Goal: Task Accomplishment & Management: Use online tool/utility

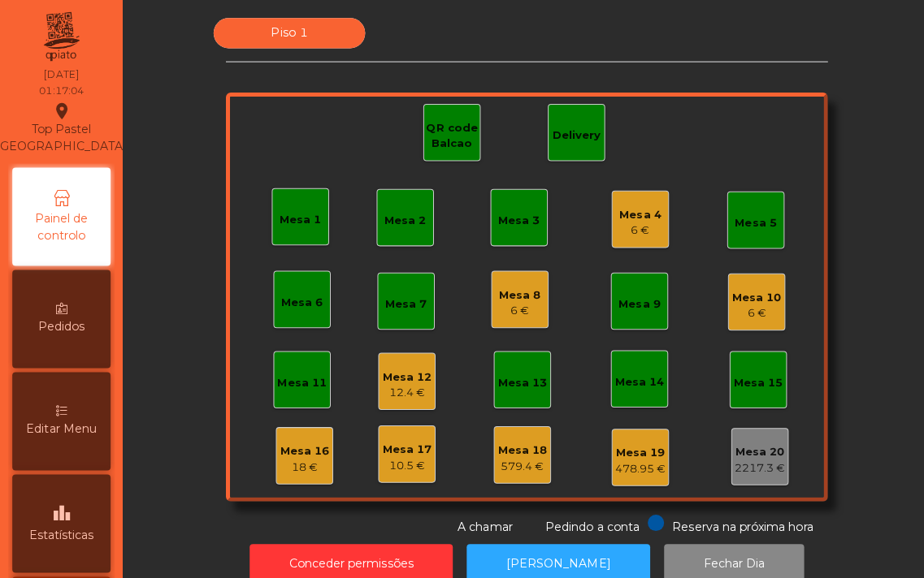
click at [288, 452] on div "Mesa 16" at bounding box center [302, 448] width 49 height 16
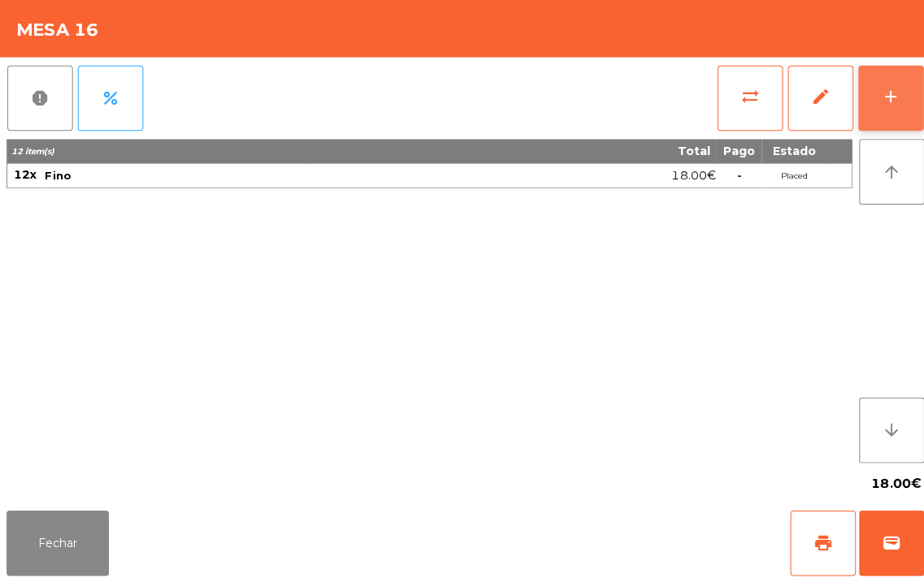
click at [883, 93] on div "add" at bounding box center [883, 95] width 19 height 19
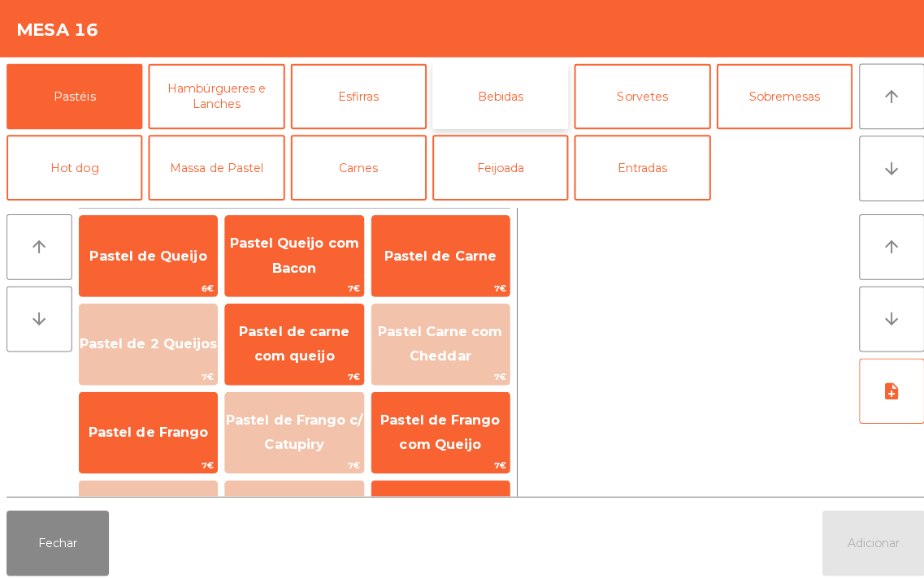
click at [502, 80] on button "Bebidas" at bounding box center [496, 95] width 135 height 65
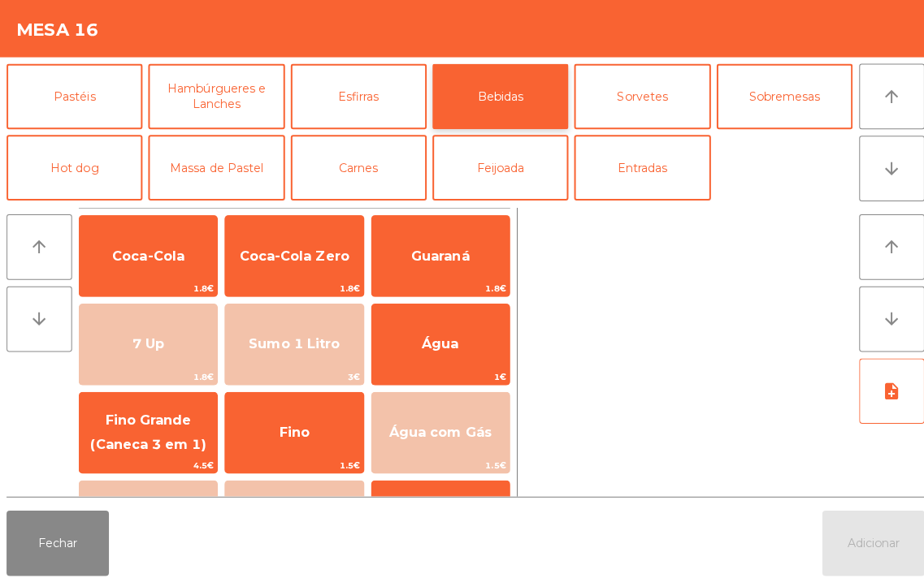
click at [498, 74] on button "Bebidas" at bounding box center [496, 95] width 135 height 65
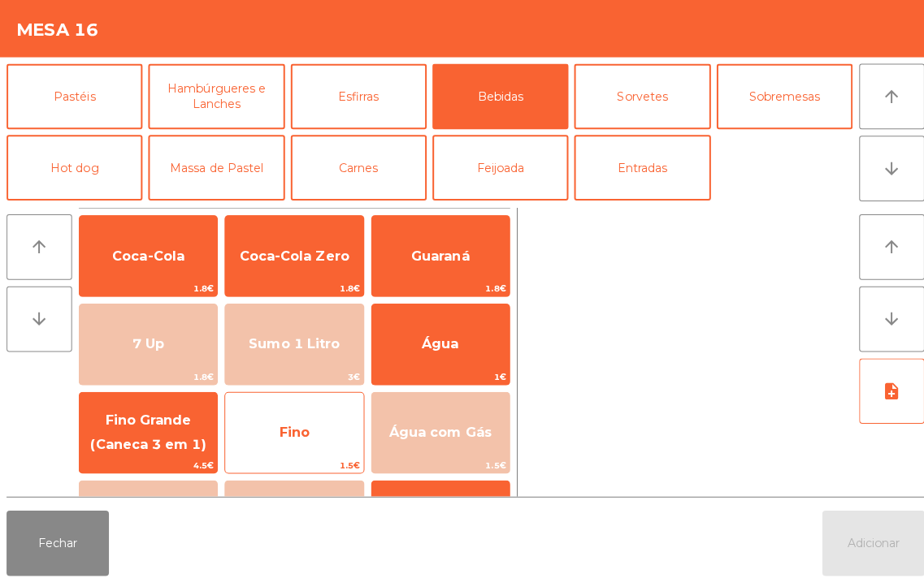
click at [281, 426] on span "Fino" at bounding box center [292, 429] width 30 height 15
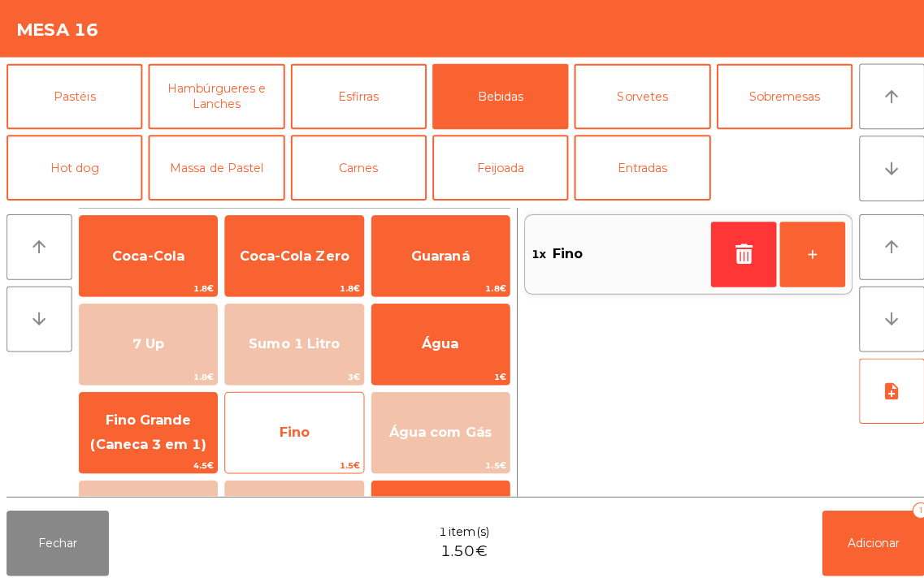
click at [272, 428] on span "Fino" at bounding box center [291, 430] width 136 height 44
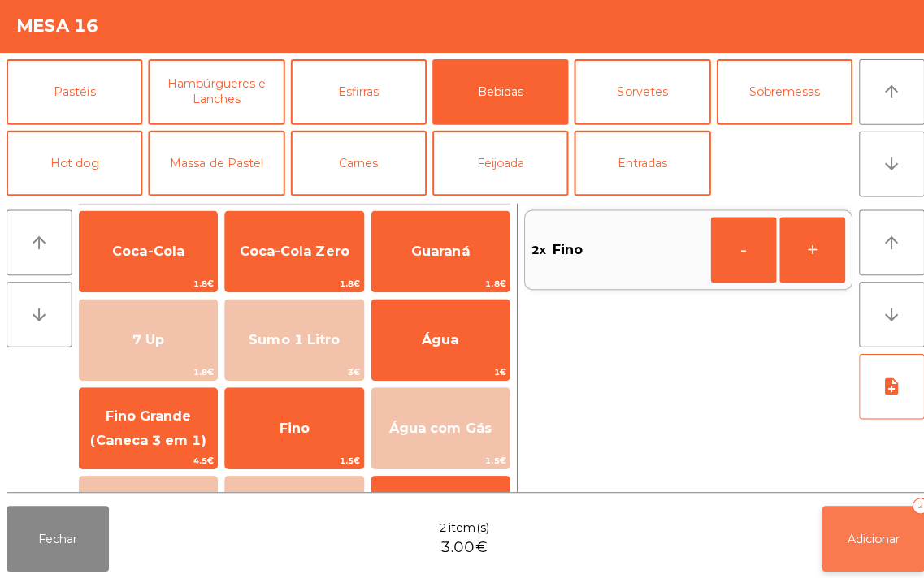
click at [884, 538] on span "Adicionar" at bounding box center [867, 539] width 52 height 15
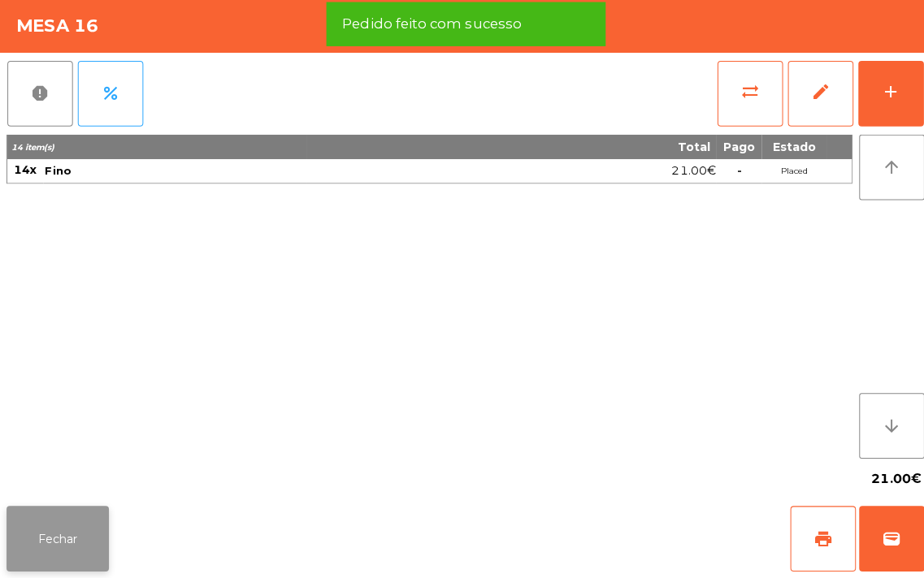
click at [65, 522] on button "Fechar" at bounding box center [57, 539] width 102 height 65
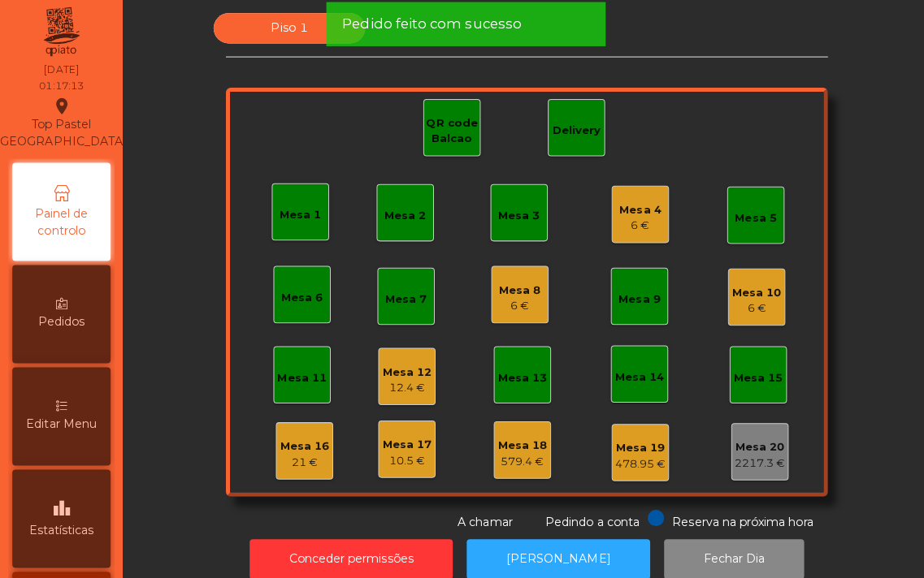
click at [391, 439] on div "Mesa 17" at bounding box center [403, 447] width 49 height 16
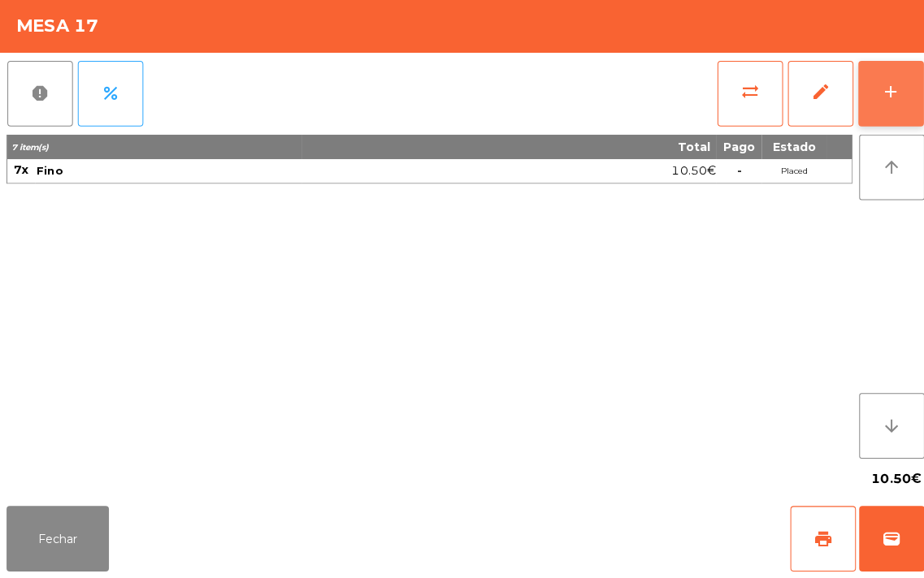
click at [908, 99] on button "add" at bounding box center [883, 97] width 65 height 65
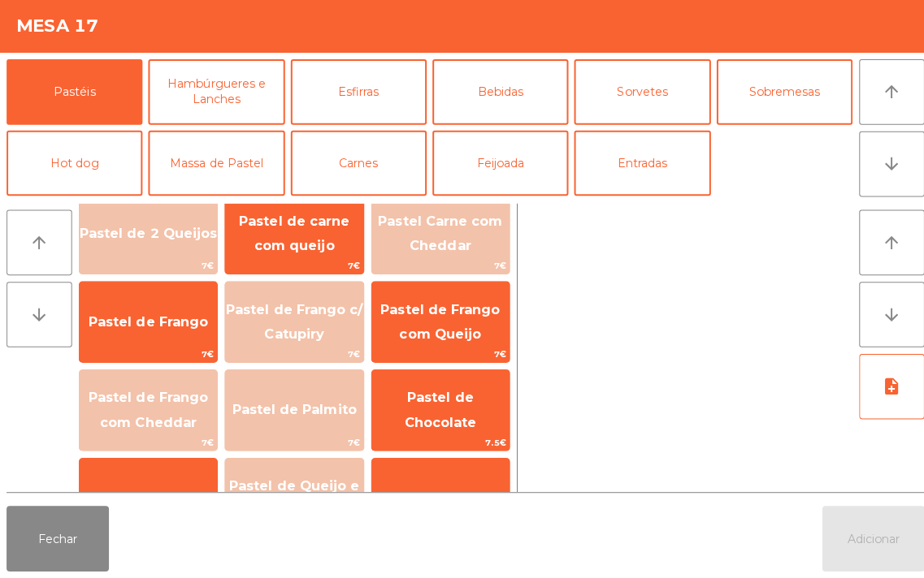
scroll to position [246, 0]
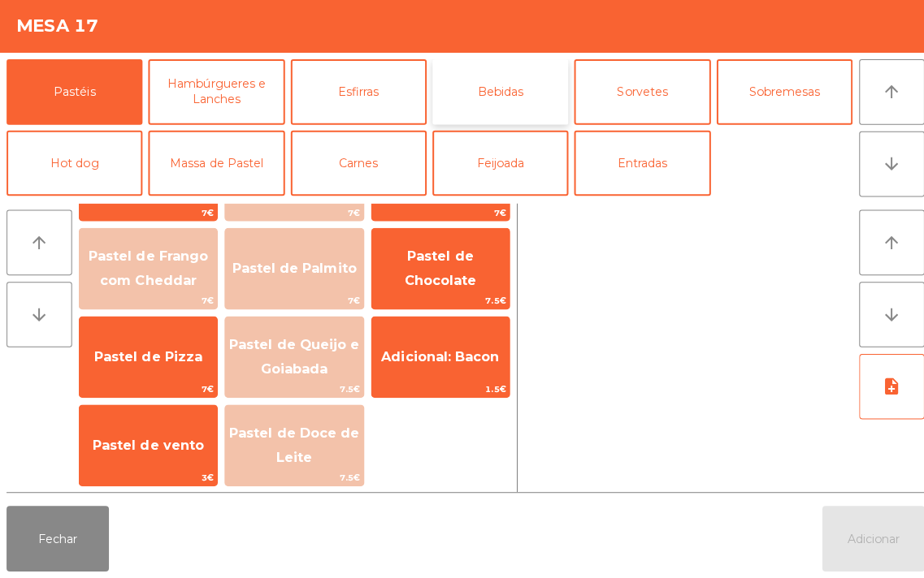
click at [500, 87] on button "Bebidas" at bounding box center [496, 95] width 135 height 65
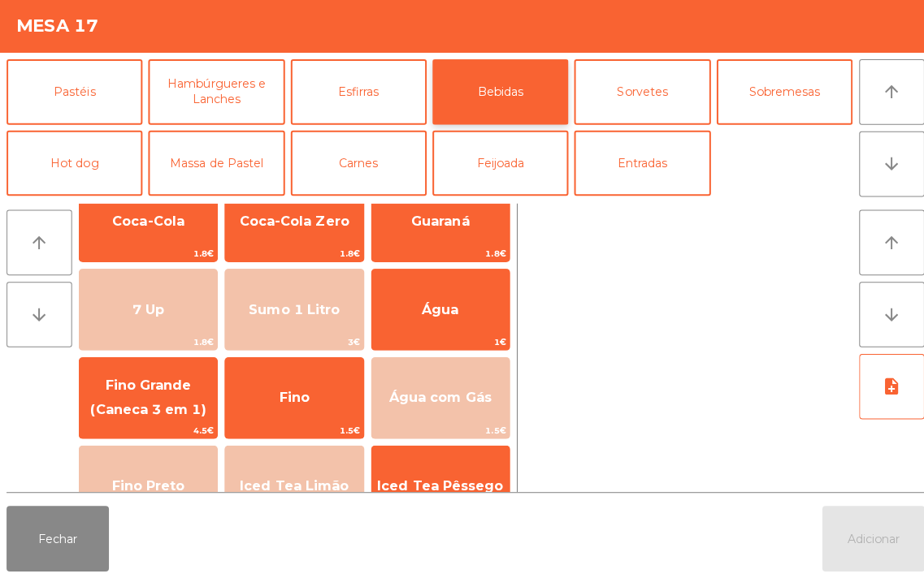
scroll to position [33, 0]
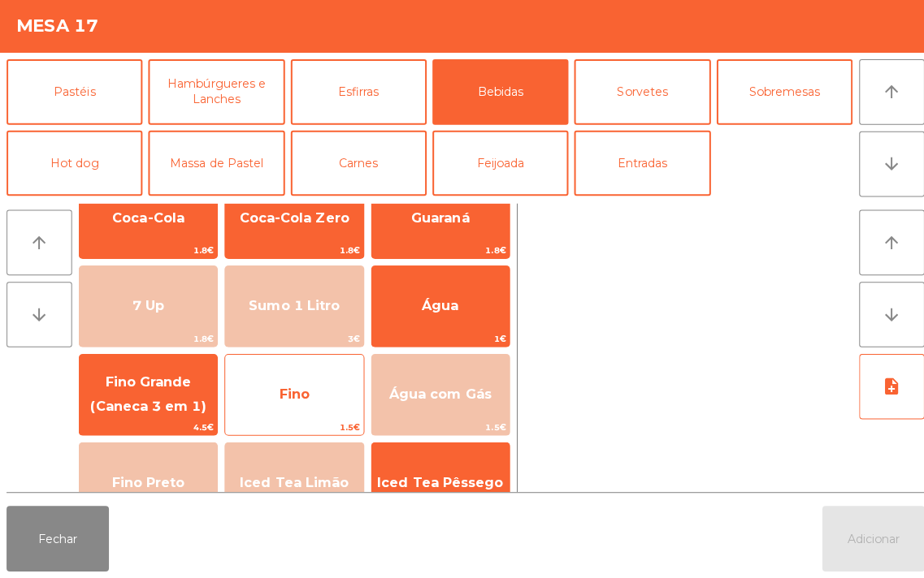
click at [296, 388] on span "Fino" at bounding box center [292, 395] width 30 height 15
click at [304, 388] on span "Fino" at bounding box center [292, 395] width 30 height 15
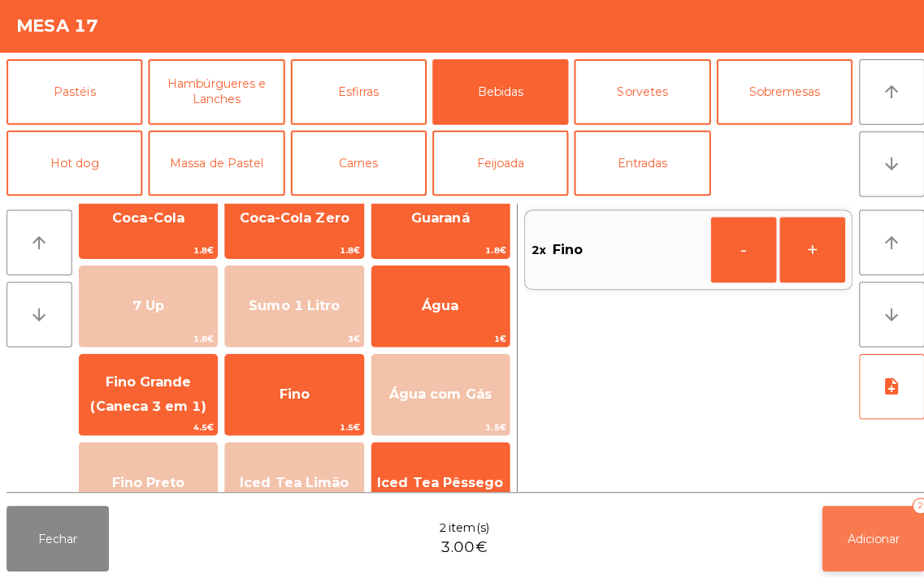
click at [881, 530] on button "Adicionar 2" at bounding box center [867, 539] width 102 height 65
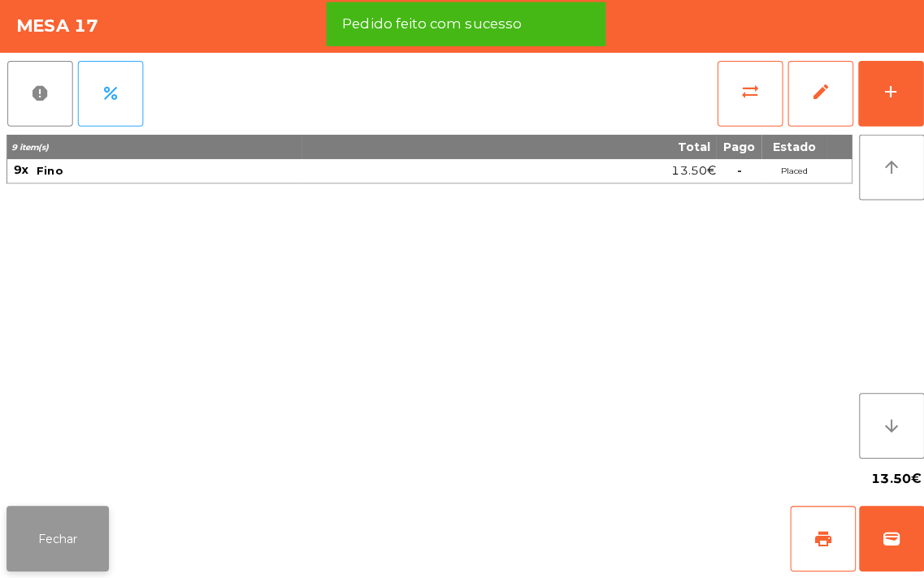
click at [60, 545] on button "Fechar" at bounding box center [57, 539] width 102 height 65
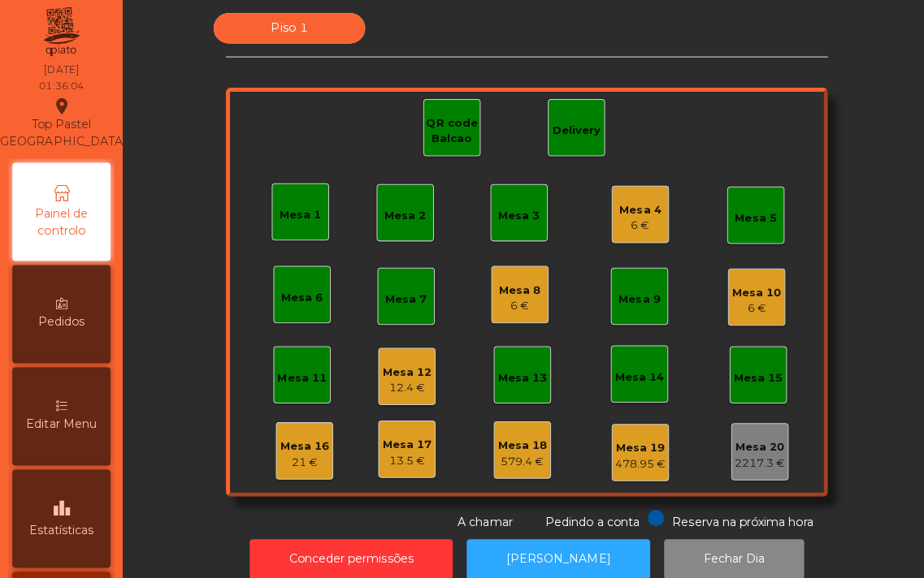
click at [627, 295] on div "Mesa 9" at bounding box center [634, 302] width 41 height 16
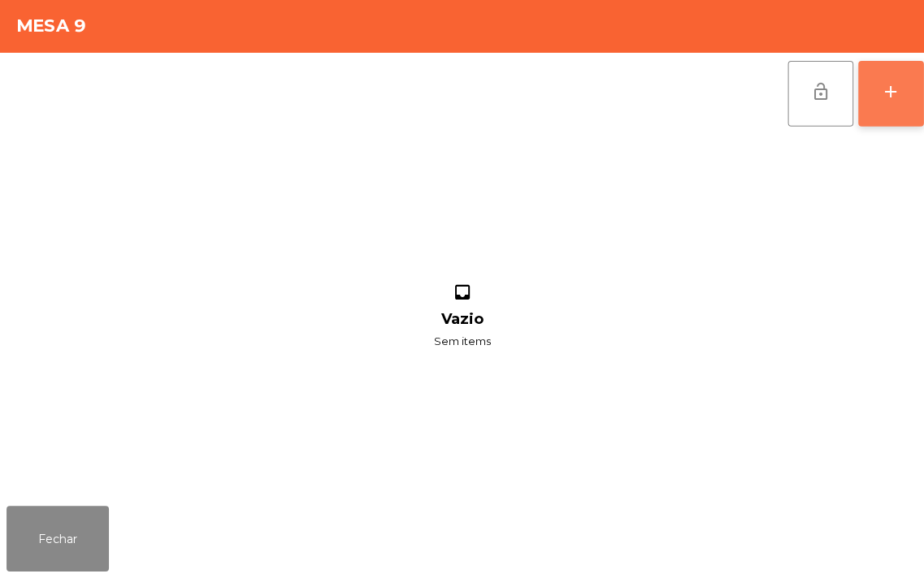
click at [876, 93] on div "add" at bounding box center [883, 95] width 19 height 19
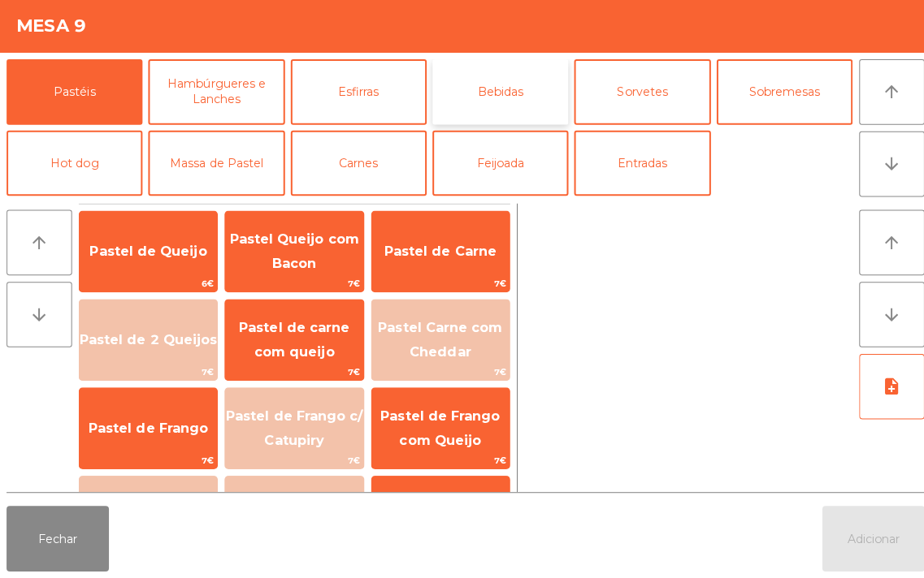
click at [509, 76] on button "Bebidas" at bounding box center [496, 95] width 135 height 65
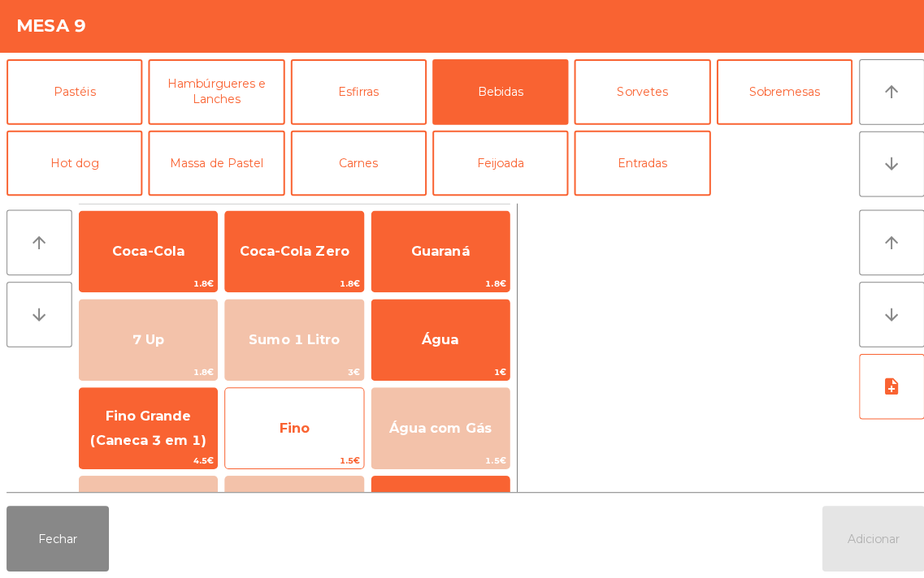
click at [310, 405] on div "Fino 1.5€" at bounding box center [292, 429] width 138 height 81
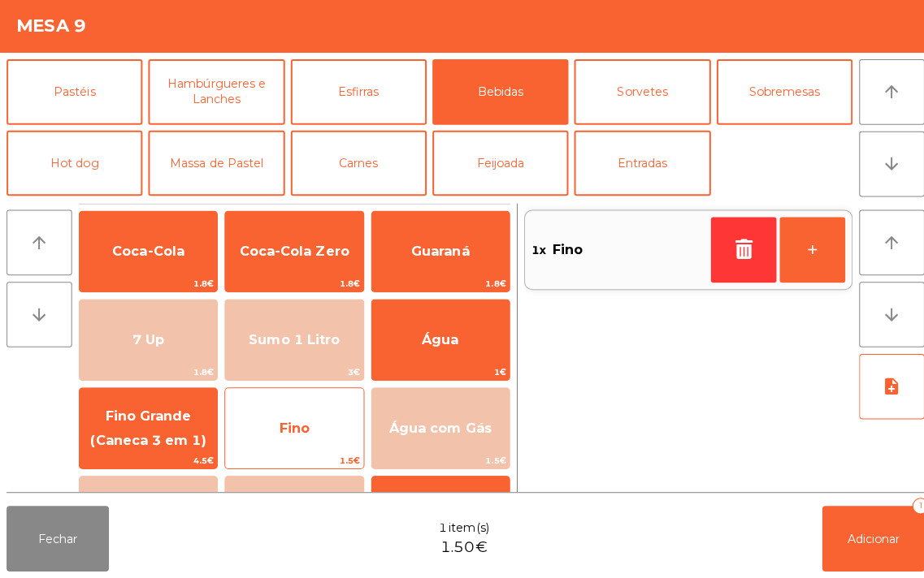
click at [304, 423] on span "Fino" at bounding box center [292, 429] width 30 height 15
click at [309, 422] on span "Fino" at bounding box center [291, 430] width 136 height 44
click at [296, 422] on span "Fino" at bounding box center [292, 429] width 30 height 15
click at [294, 417] on span "Fino" at bounding box center [291, 430] width 136 height 44
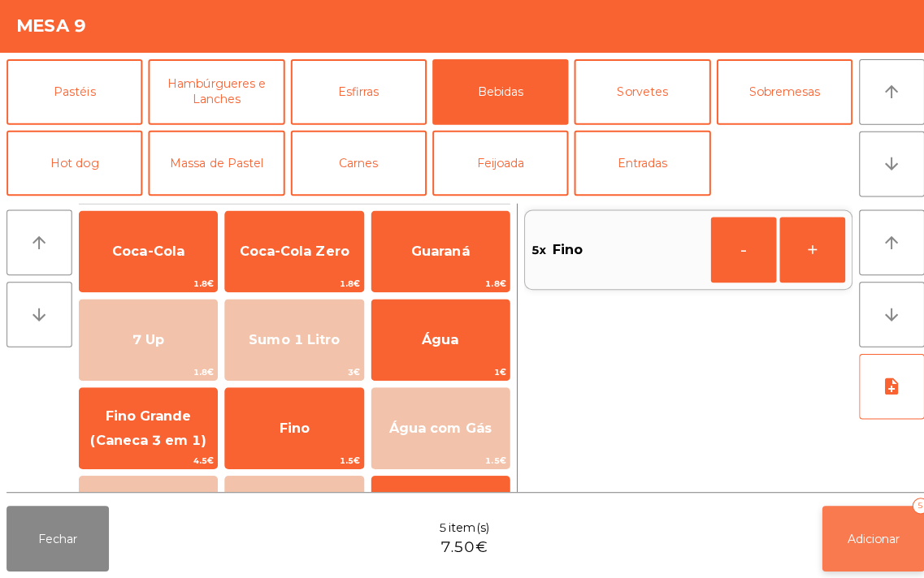
click at [841, 548] on button "Adicionar 5" at bounding box center [867, 539] width 102 height 65
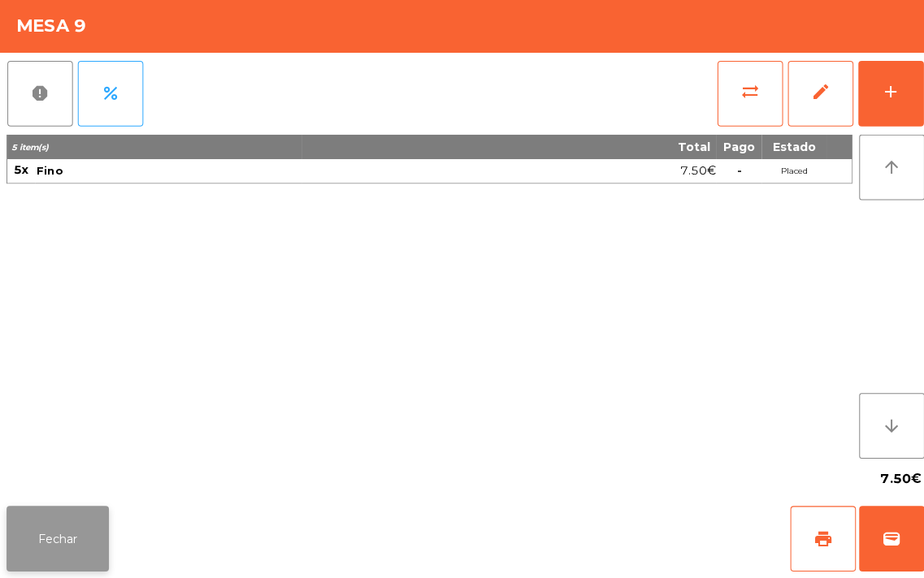
click at [34, 537] on button "Fechar" at bounding box center [57, 539] width 102 height 65
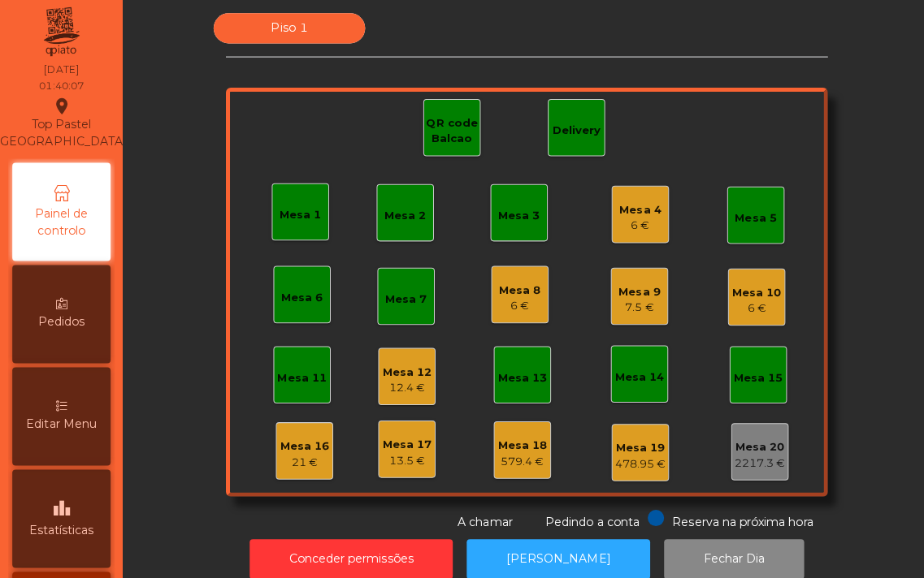
click at [181, 360] on div "Piso 1 Mesa 1 Mesa 2 Mesa 3 Mesa 4 6 € Mesa 5 Mesa 6 Mesa 7 Mesa 8 6 € Mesa 9 7…" at bounding box center [523, 275] width 758 height 514
click at [110, 253] on div "Painel de controlo" at bounding box center [60, 215] width 97 height 97
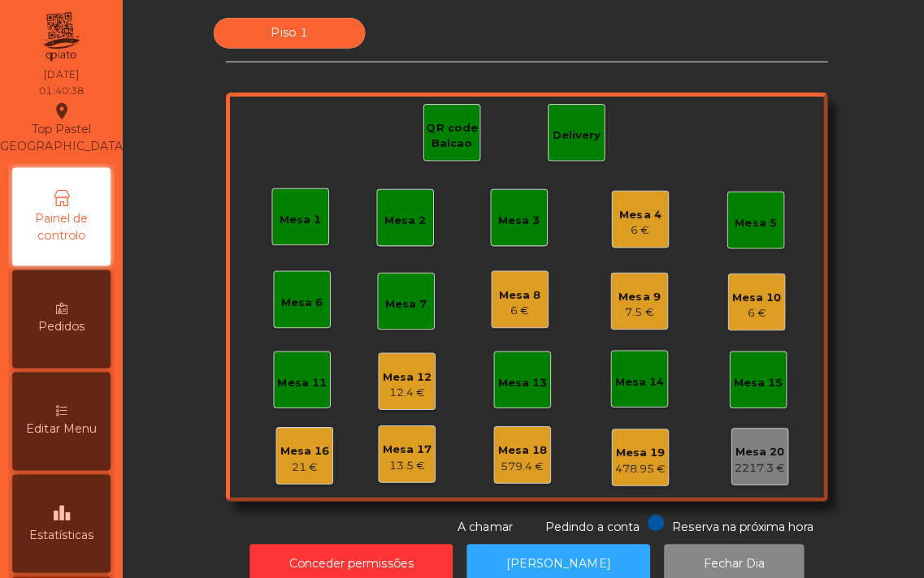
click at [286, 206] on div "Mesa 1" at bounding box center [298, 215] width 41 height 23
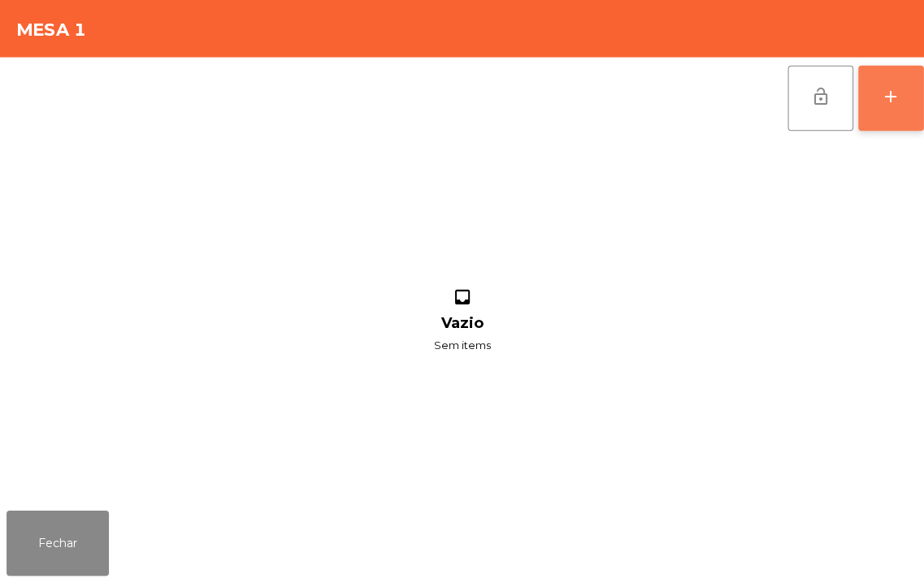
click at [873, 79] on button "add" at bounding box center [883, 97] width 65 height 65
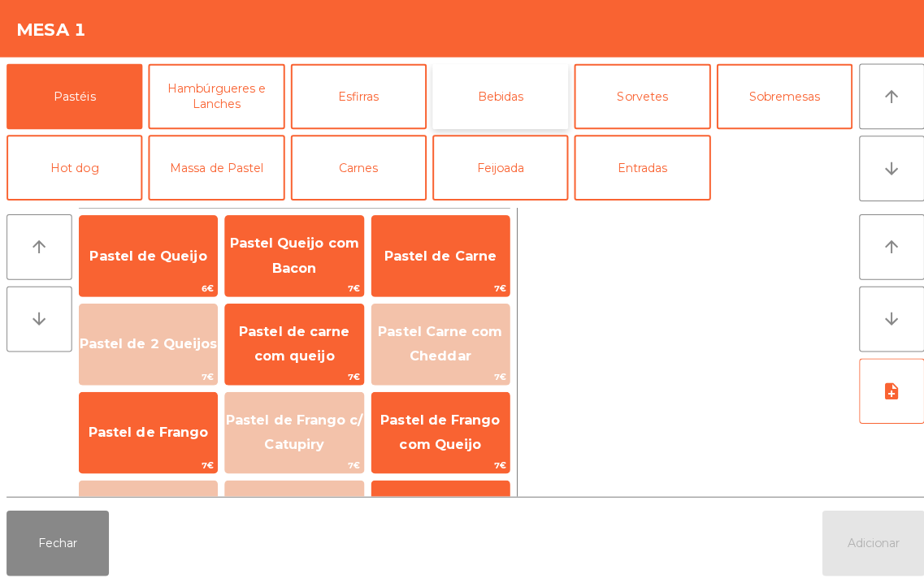
click at [509, 91] on button "Bebidas" at bounding box center [496, 95] width 135 height 65
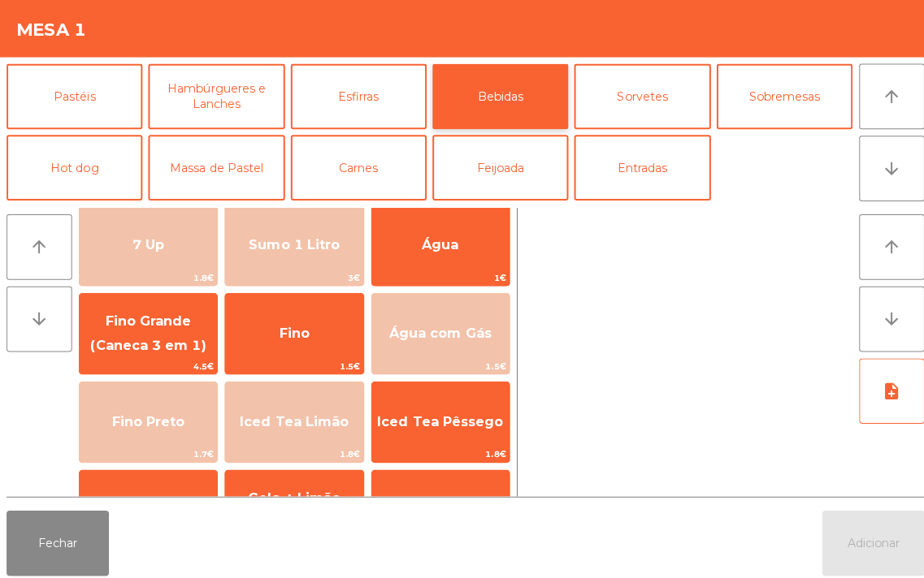
scroll to position [154, 0]
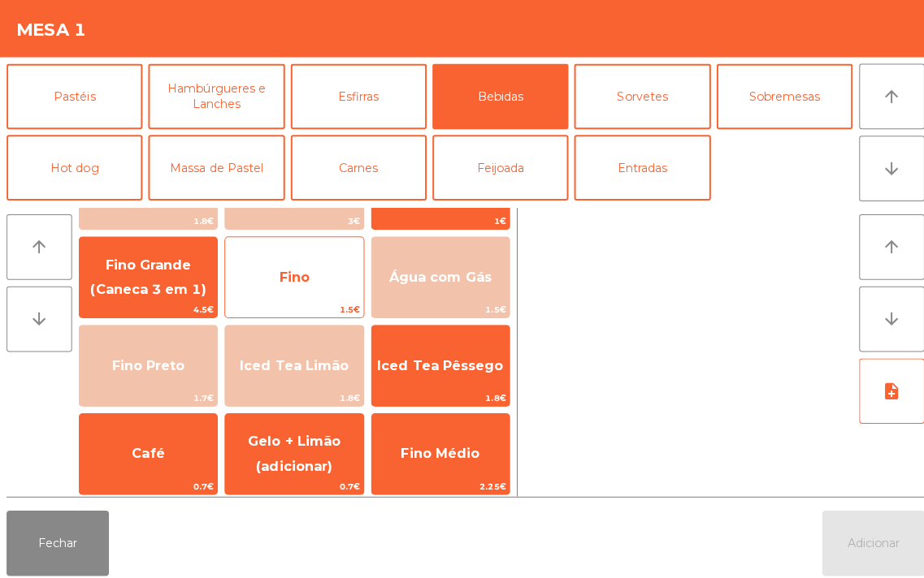
click at [309, 273] on span "Fino" at bounding box center [291, 275] width 136 height 44
click at [301, 276] on span "Fino" at bounding box center [292, 274] width 30 height 15
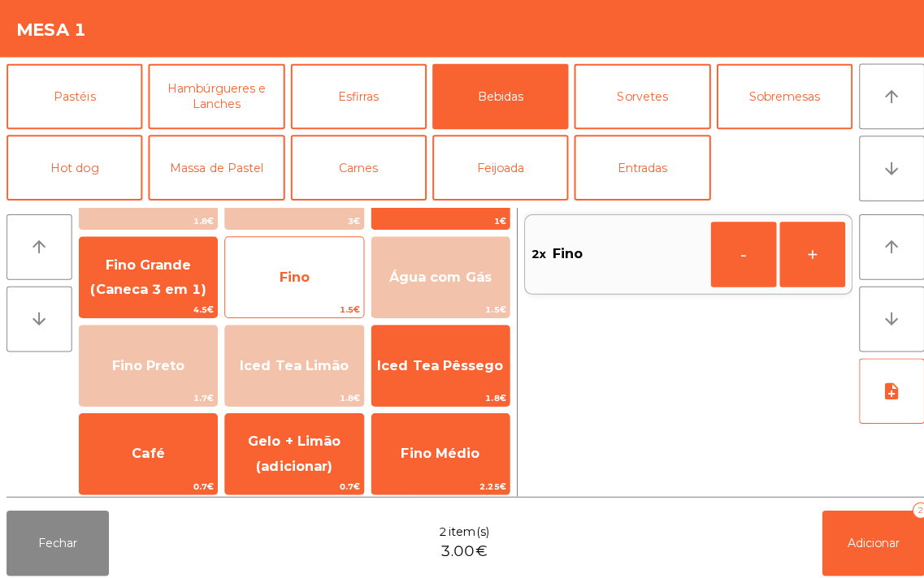
scroll to position [0, 0]
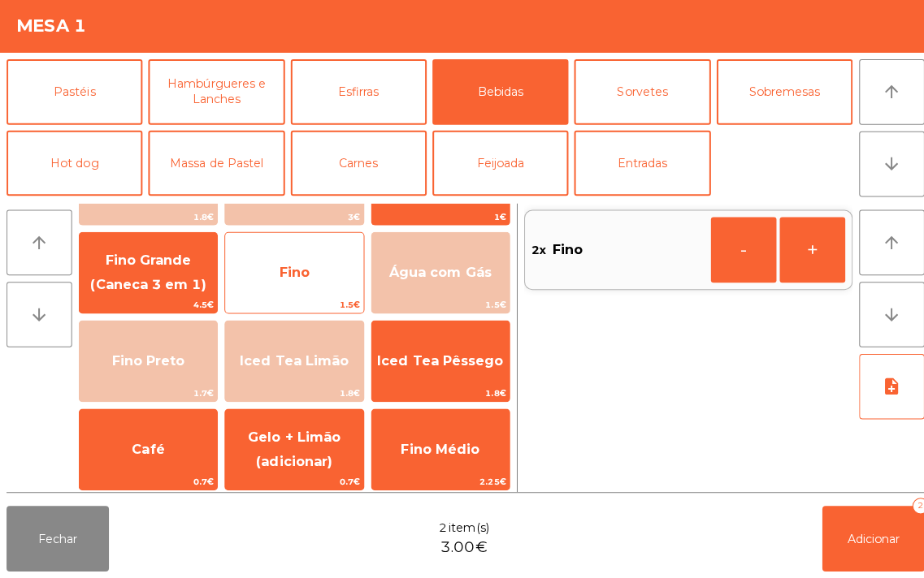
click at [296, 280] on span "Fino" at bounding box center [292, 274] width 30 height 15
click at [301, 281] on span "Fino" at bounding box center [292, 274] width 30 height 15
click at [305, 288] on span "Fino" at bounding box center [291, 275] width 136 height 44
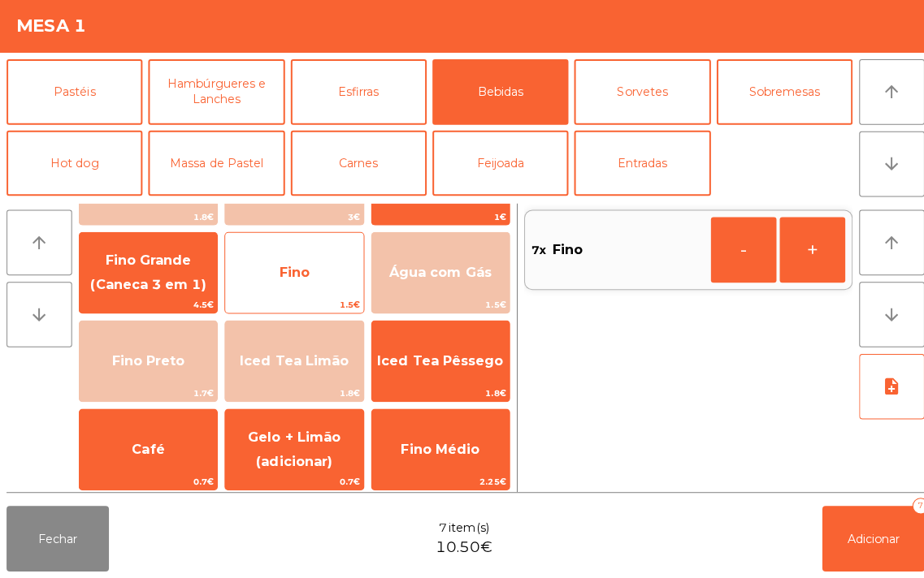
click at [310, 282] on span "Fino" at bounding box center [291, 275] width 136 height 44
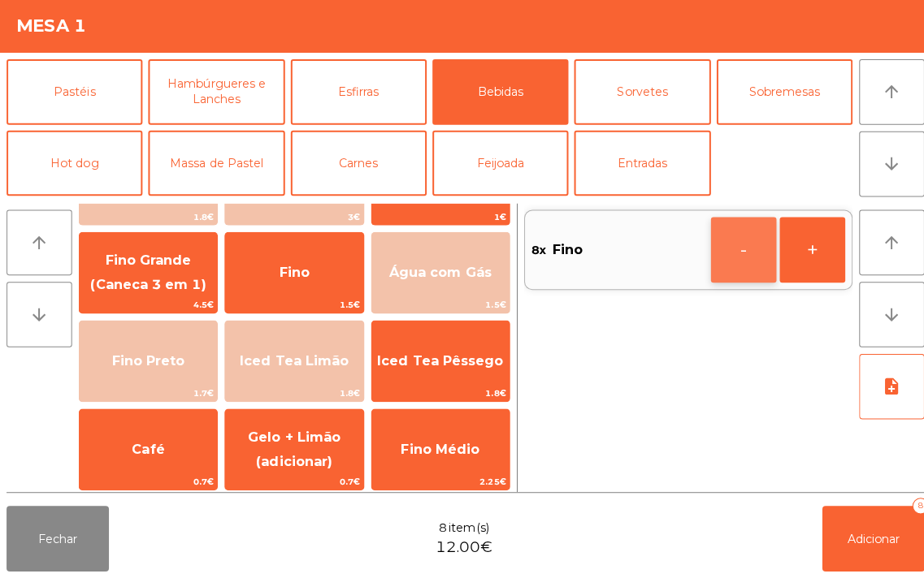
click at [734, 239] on button "-" at bounding box center [737, 252] width 65 height 65
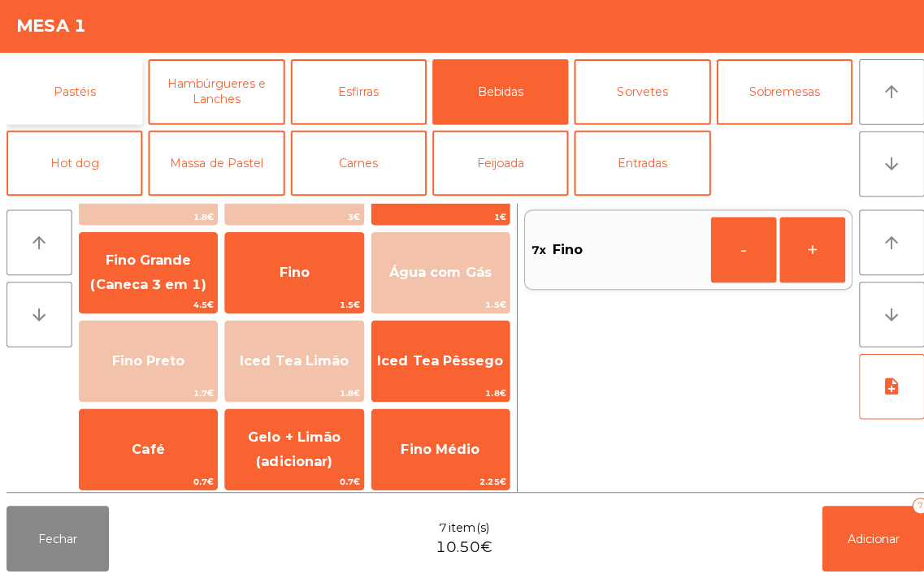
click at [68, 96] on button "Pastéis" at bounding box center [73, 95] width 135 height 65
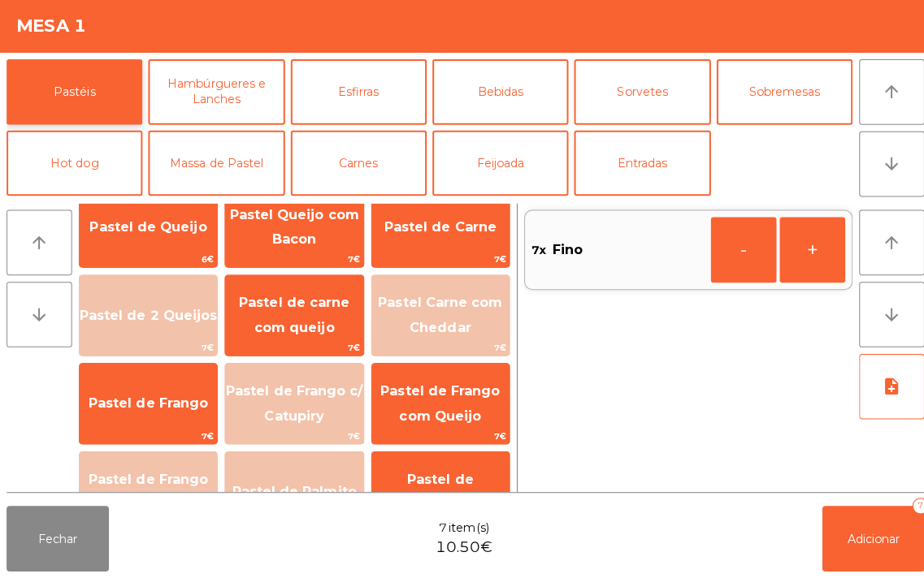
scroll to position [26, 0]
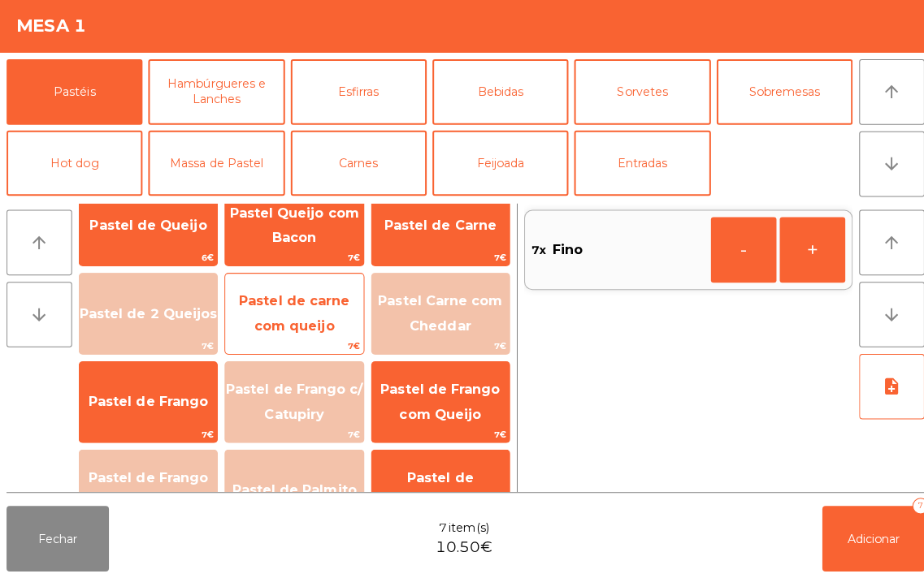
click at [301, 305] on span "Pastel de carne com queijo" at bounding box center [292, 316] width 110 height 40
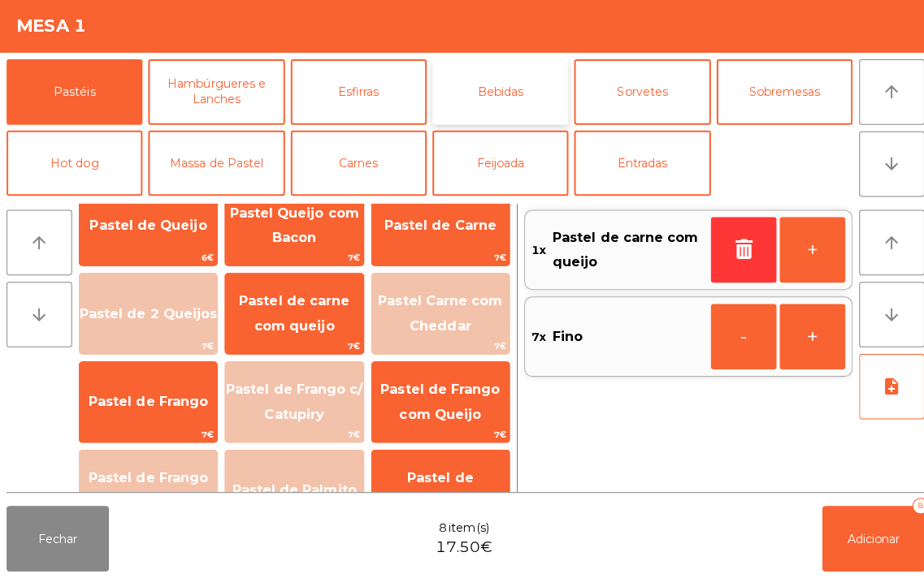
click at [508, 94] on button "Bebidas" at bounding box center [496, 95] width 135 height 65
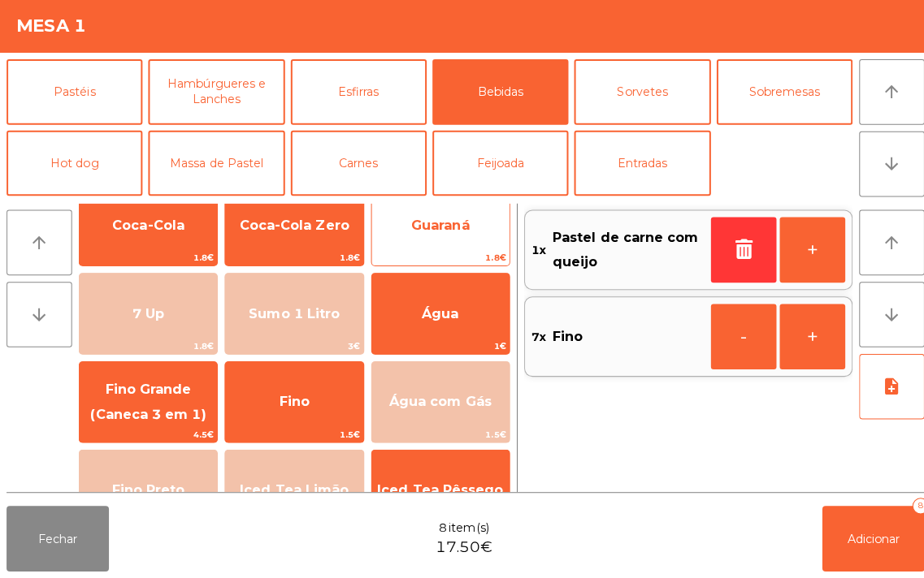
click at [443, 225] on span "Guaraná" at bounding box center [437, 227] width 58 height 15
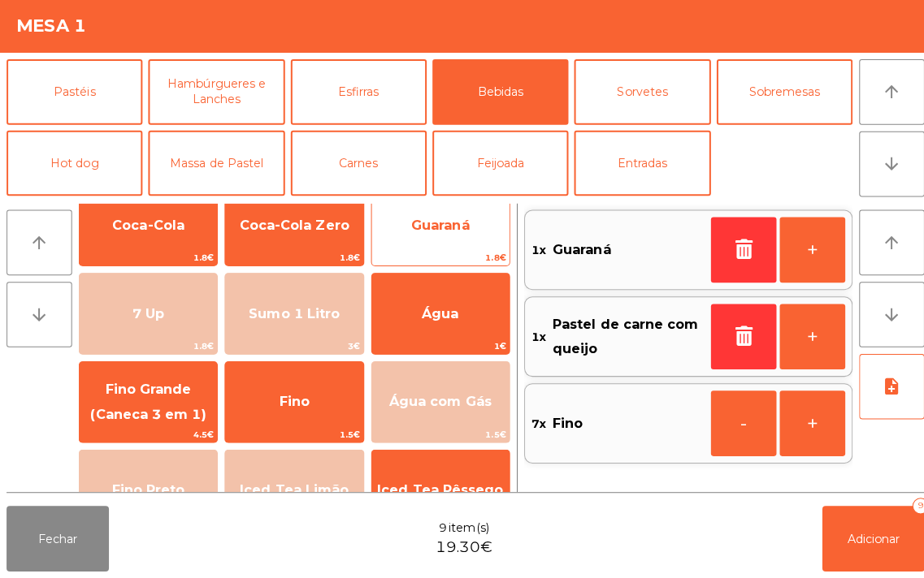
click at [439, 238] on span "Guaraná" at bounding box center [437, 228] width 136 height 44
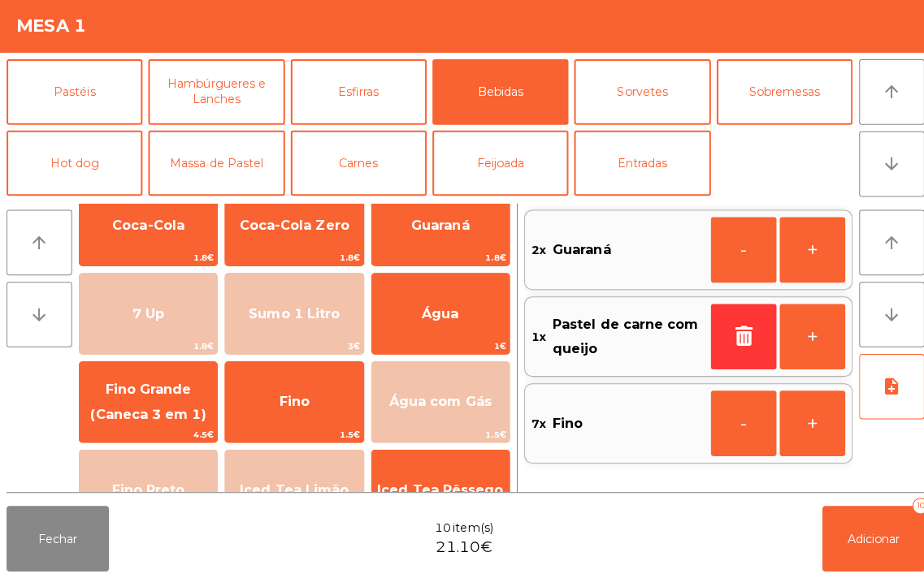
click at [250, 542] on div "Fechar 10 item(s) 21.10€ Adicionar 10" at bounding box center [462, 539] width 924 height 78
click at [53, 531] on button "Fechar" at bounding box center [57, 539] width 102 height 65
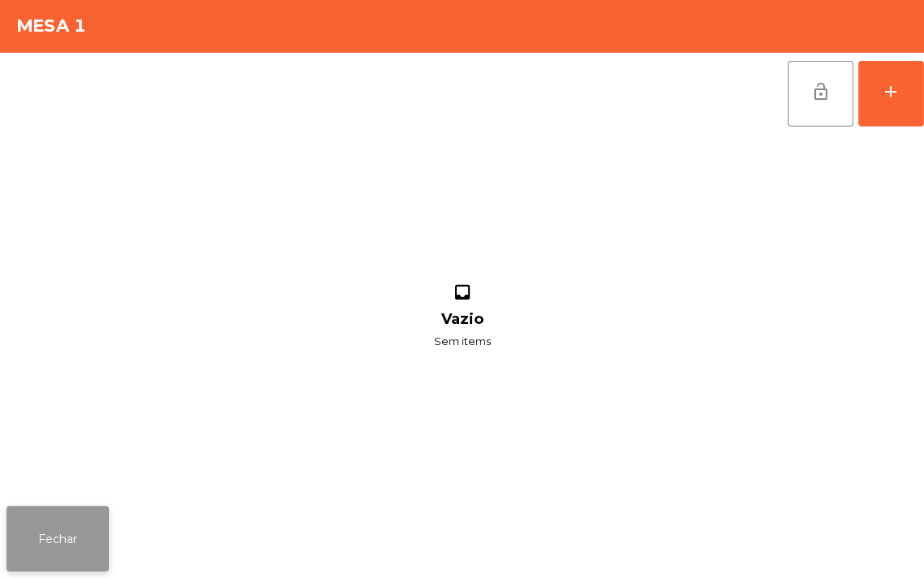
click at [58, 537] on button "Fechar" at bounding box center [57, 539] width 102 height 65
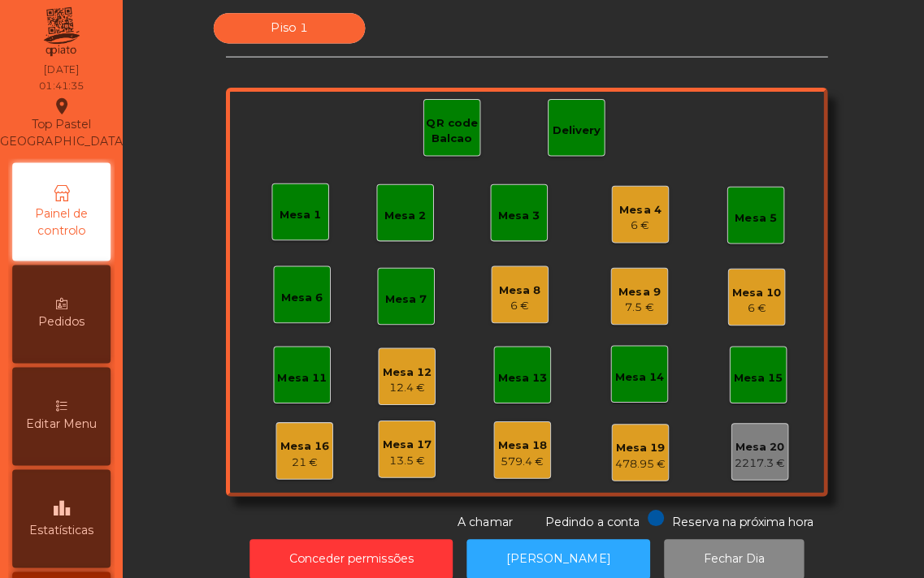
click at [402, 441] on div "Mesa 17" at bounding box center [403, 447] width 49 height 16
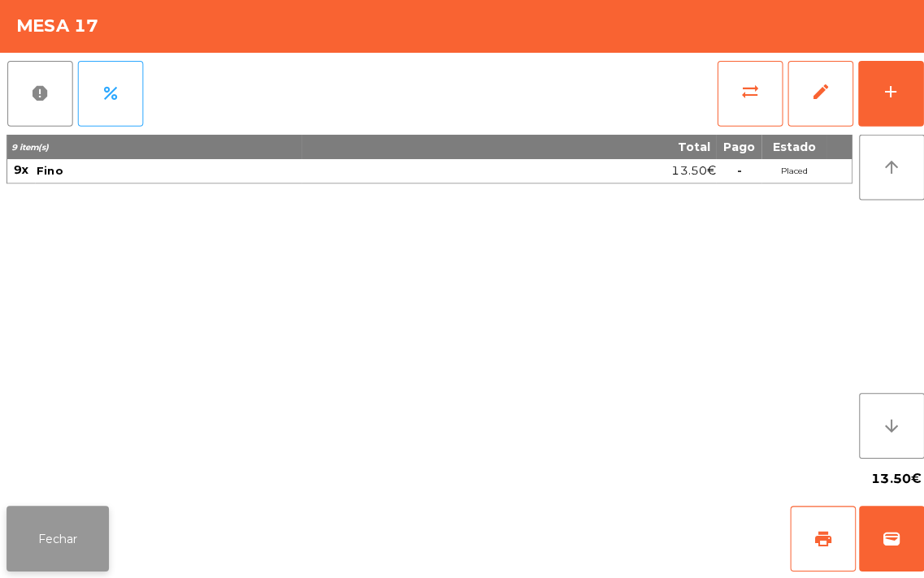
click at [37, 558] on button "Fechar" at bounding box center [57, 539] width 102 height 65
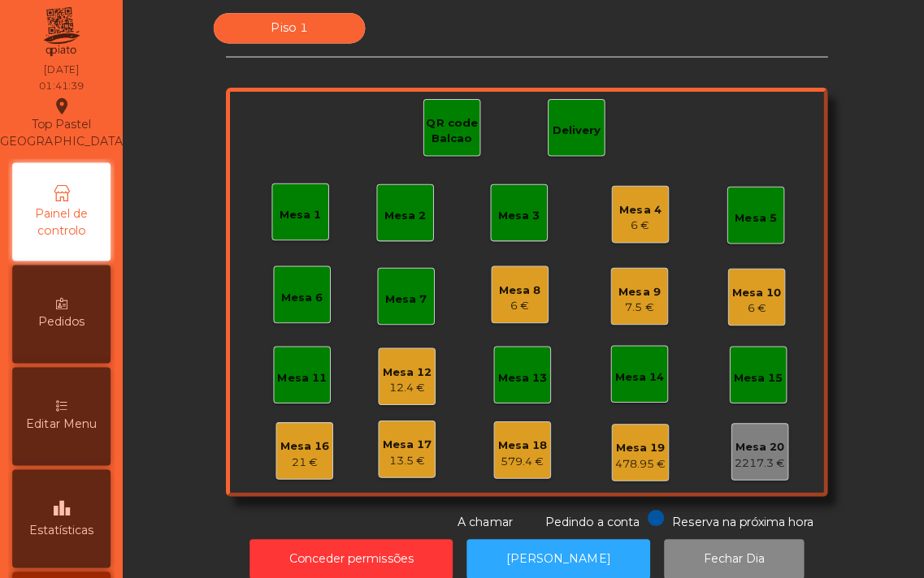
click at [301, 444] on div "Mesa 16" at bounding box center [302, 448] width 49 height 16
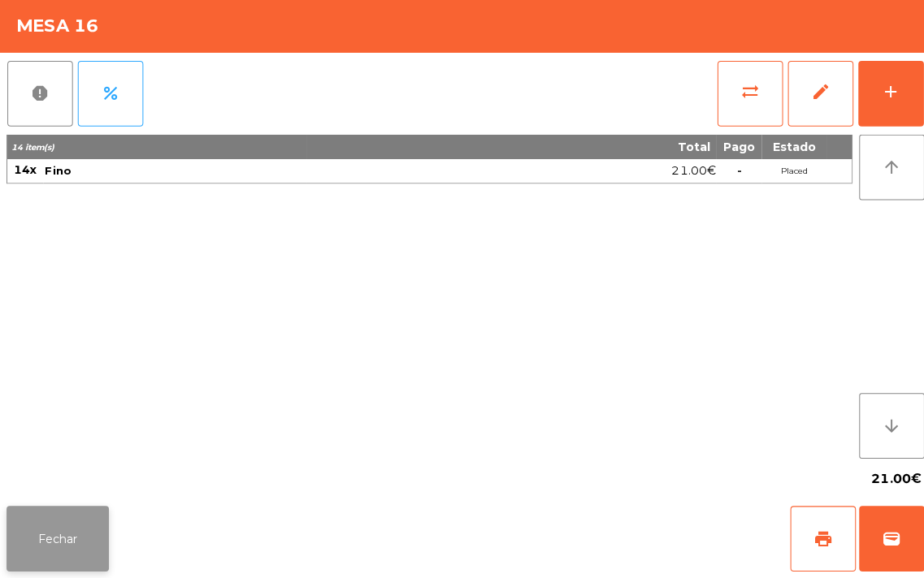
click at [60, 545] on button "Fechar" at bounding box center [57, 539] width 102 height 65
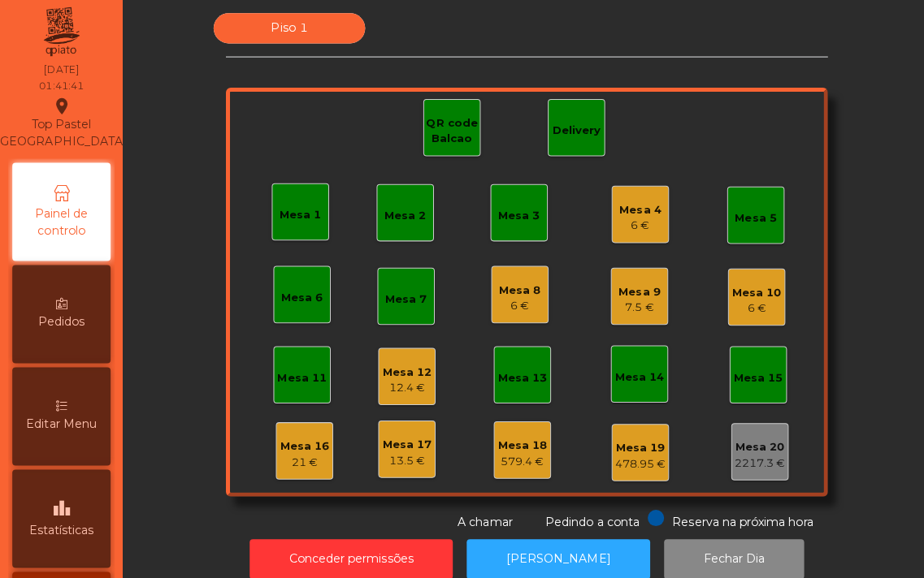
click at [418, 455] on div "13.5 €" at bounding box center [403, 462] width 49 height 16
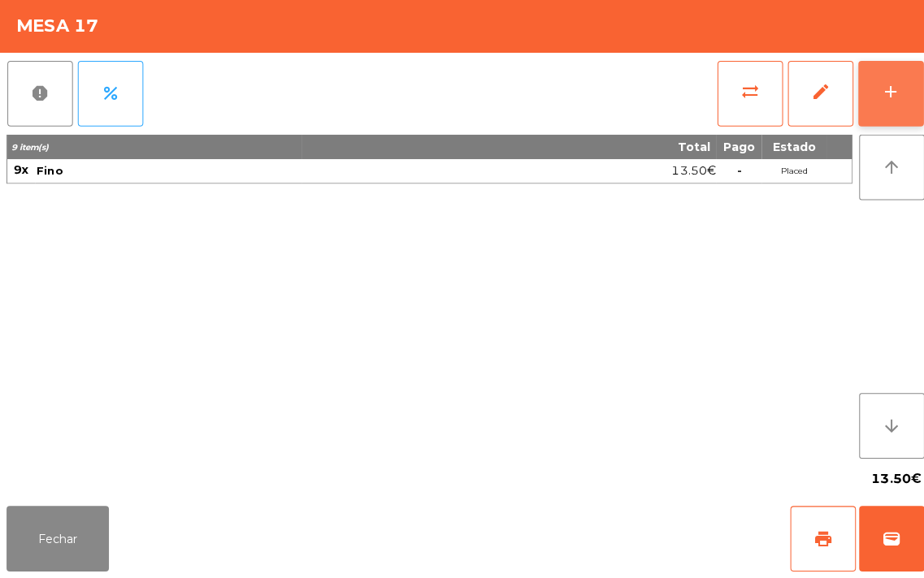
click at [889, 103] on div "add" at bounding box center [883, 95] width 19 height 19
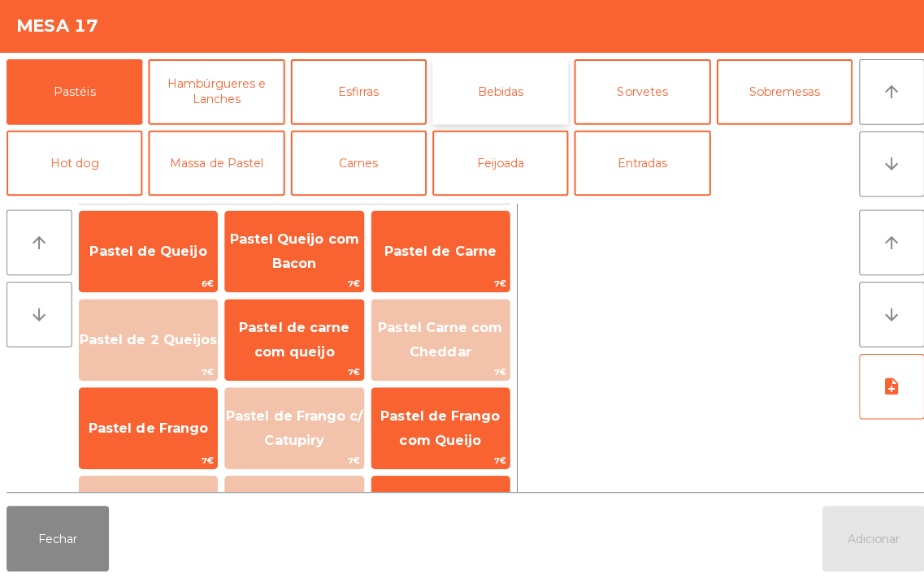
click at [494, 85] on button "Bebidas" at bounding box center [496, 95] width 135 height 65
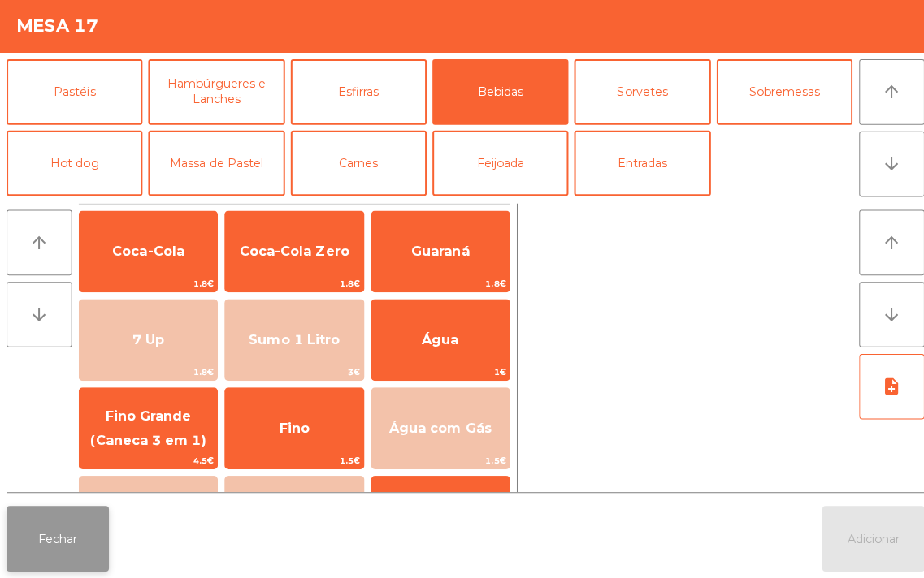
click at [35, 563] on button "Fechar" at bounding box center [57, 539] width 102 height 65
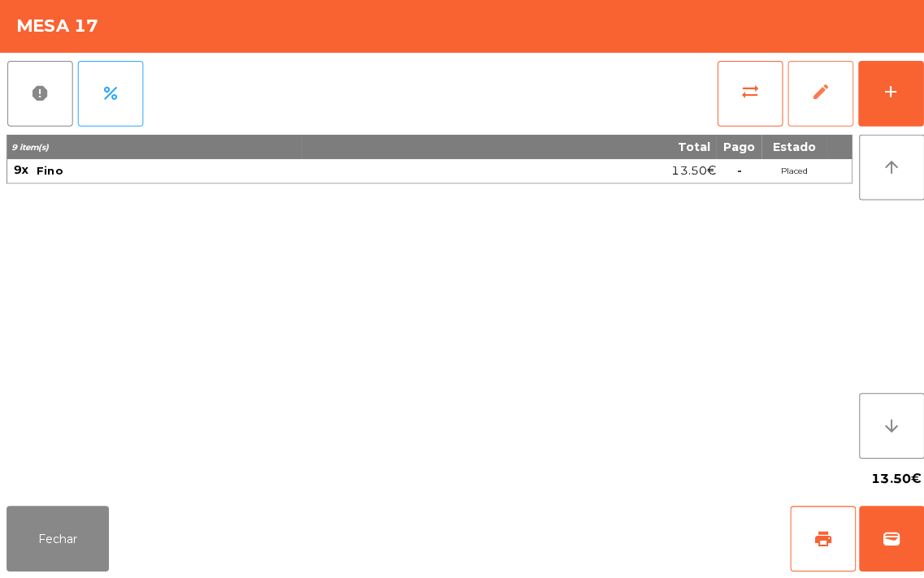
click at [806, 109] on button "edit" at bounding box center [813, 97] width 65 height 65
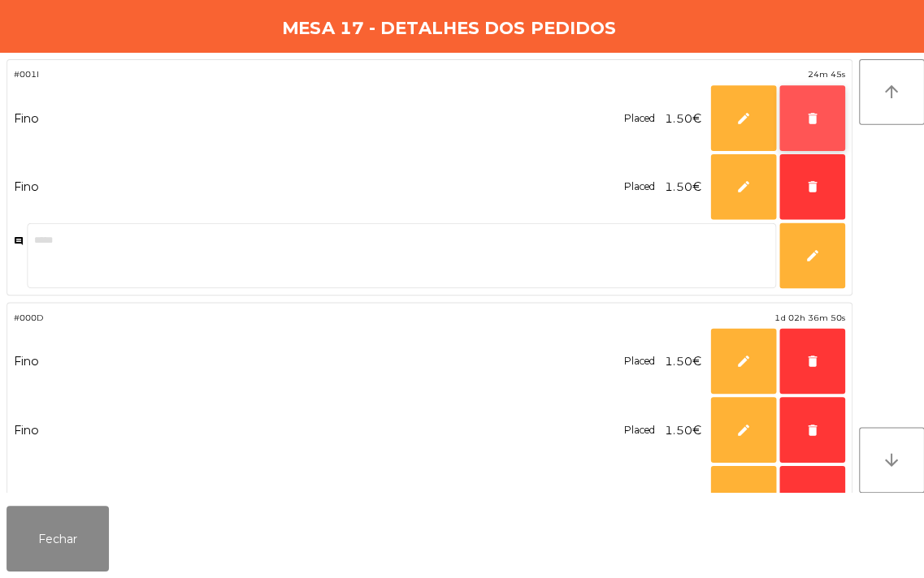
click at [806, 109] on button "delete" at bounding box center [805, 121] width 65 height 65
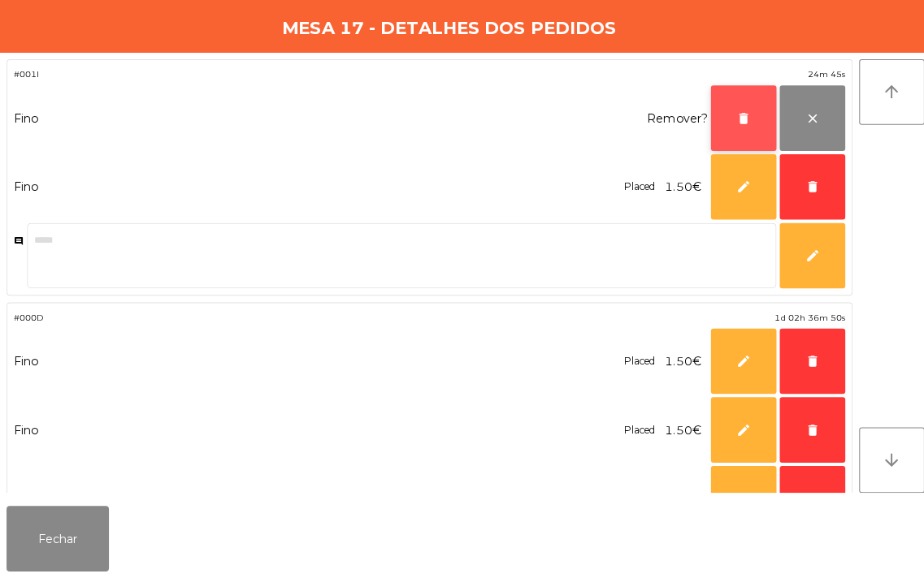
click at [727, 115] on button "delete" at bounding box center [737, 121] width 65 height 65
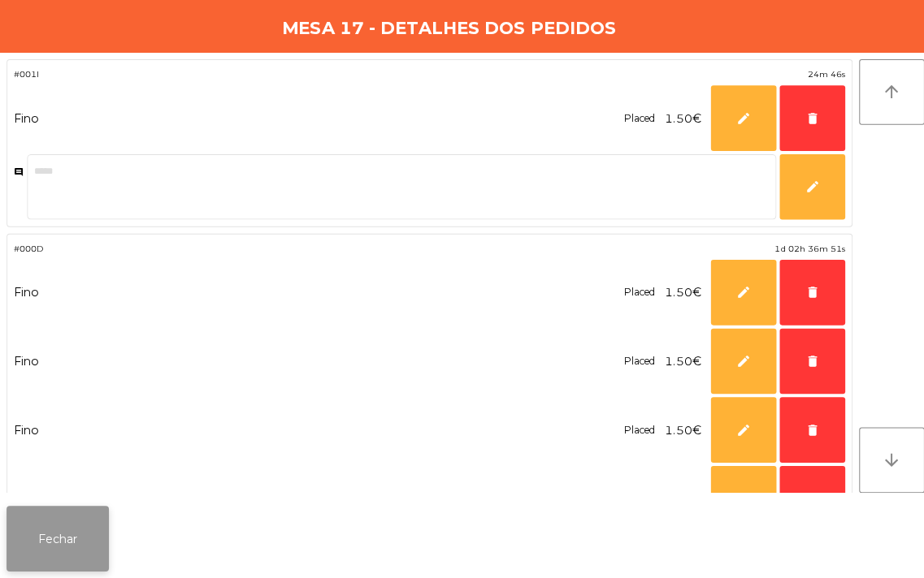
click at [53, 562] on button "Fechar" at bounding box center [57, 539] width 102 height 65
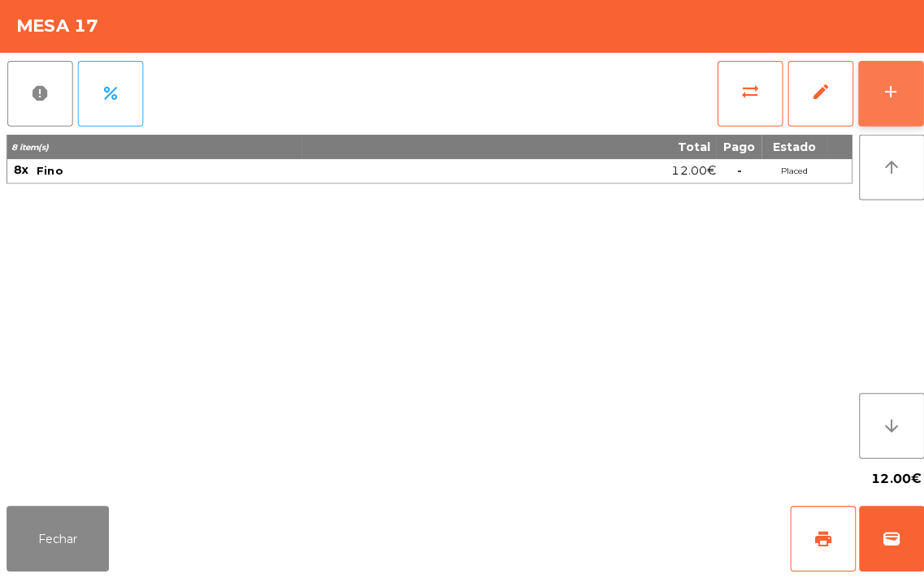
click at [889, 98] on div "add" at bounding box center [883, 95] width 19 height 19
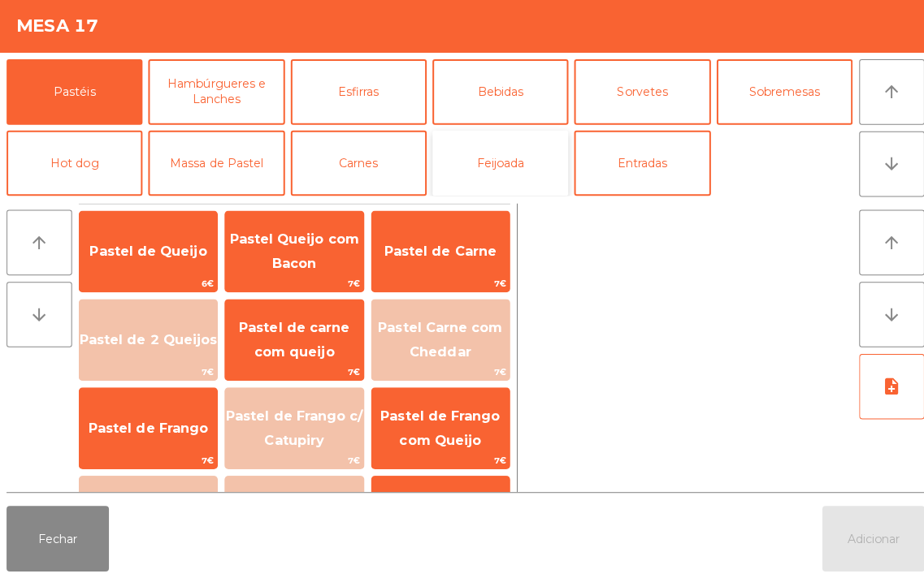
click at [495, 169] on button "Feijoada" at bounding box center [496, 166] width 135 height 65
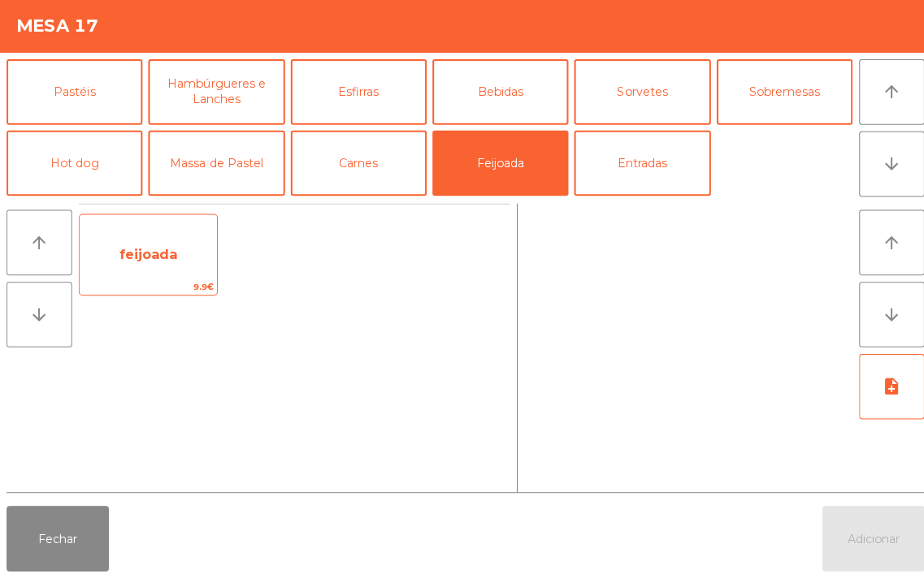
click at [164, 258] on span "feijoada" at bounding box center [148, 256] width 58 height 15
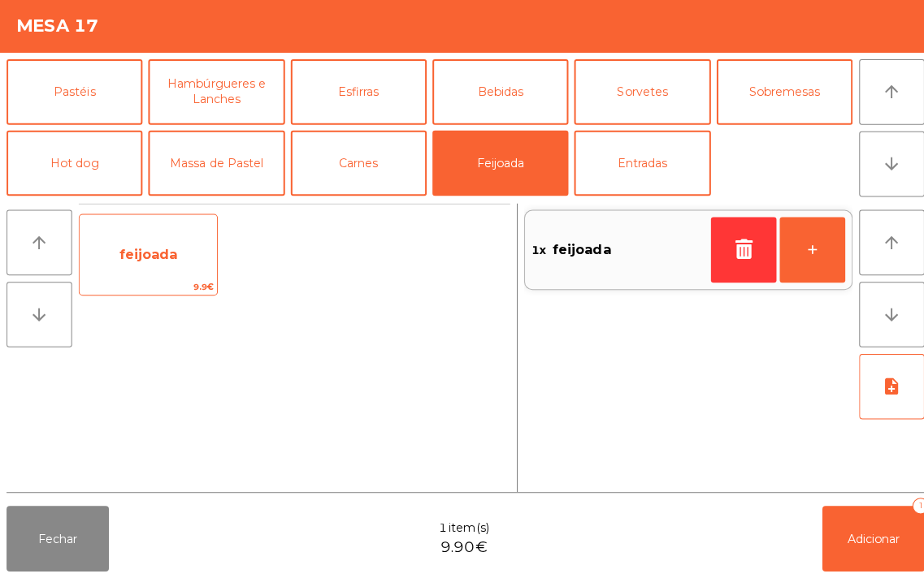
click at [159, 263] on span "feijoada" at bounding box center [148, 256] width 58 height 15
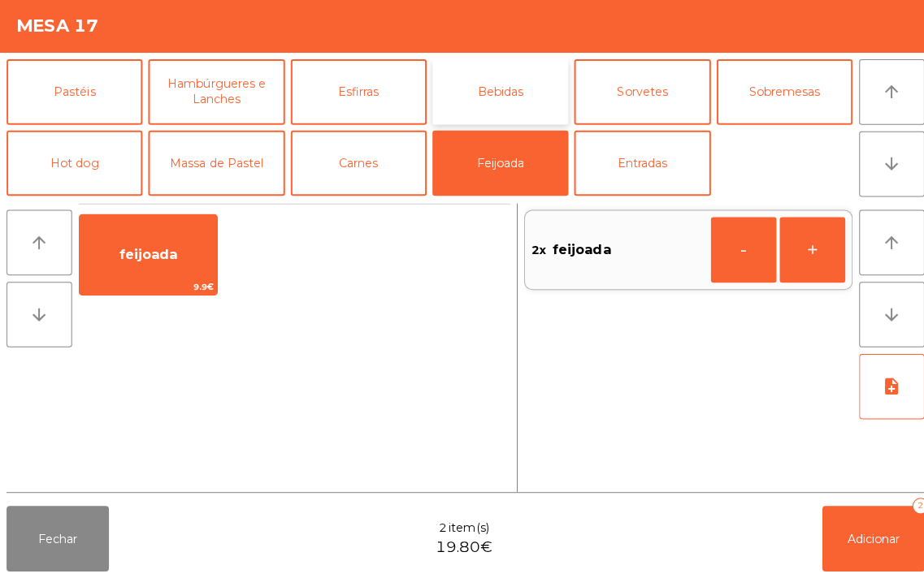
click at [506, 92] on button "Bebidas" at bounding box center [496, 95] width 135 height 65
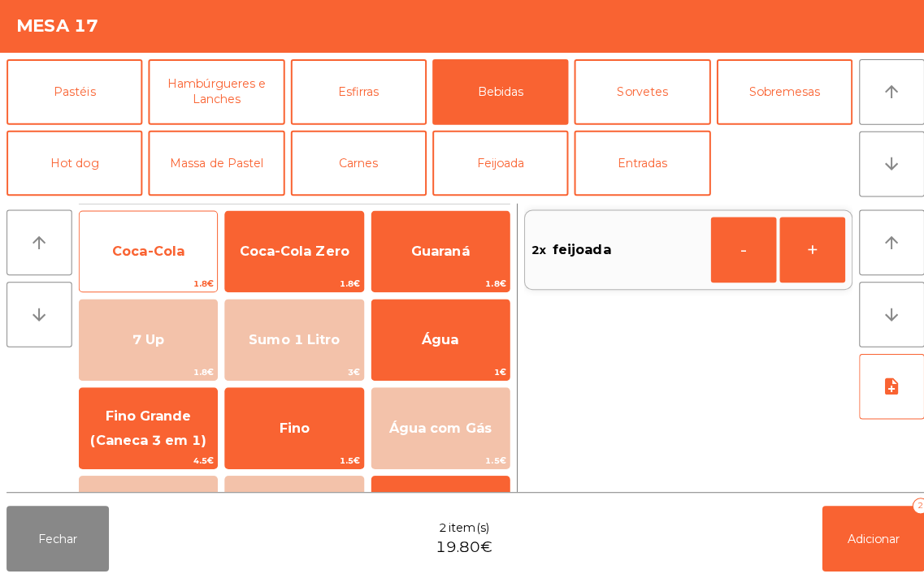
click at [144, 256] on span "Coca-Cola" at bounding box center [146, 253] width 71 height 15
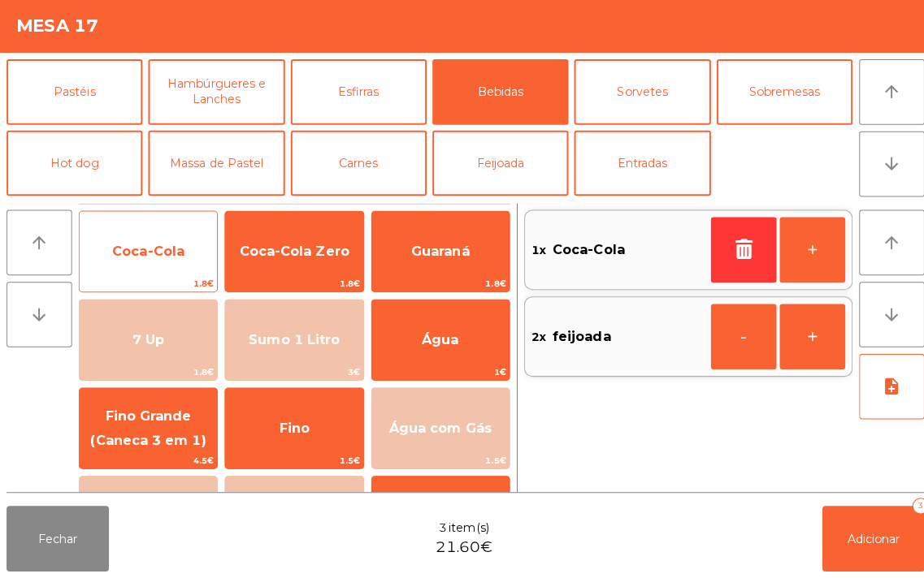
click at [156, 252] on span "Coca-Cola" at bounding box center [146, 253] width 71 height 15
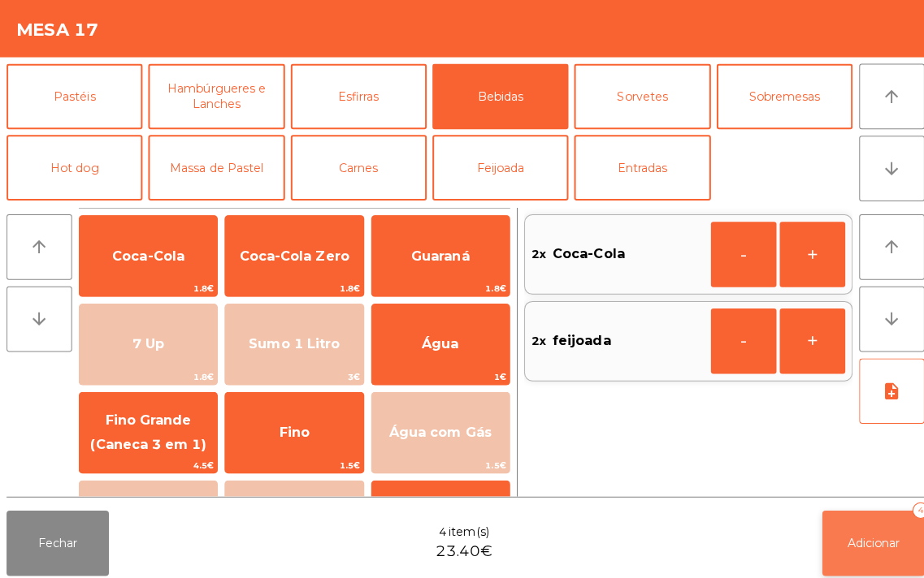
click at [856, 538] on span "Adicionar" at bounding box center [867, 539] width 52 height 15
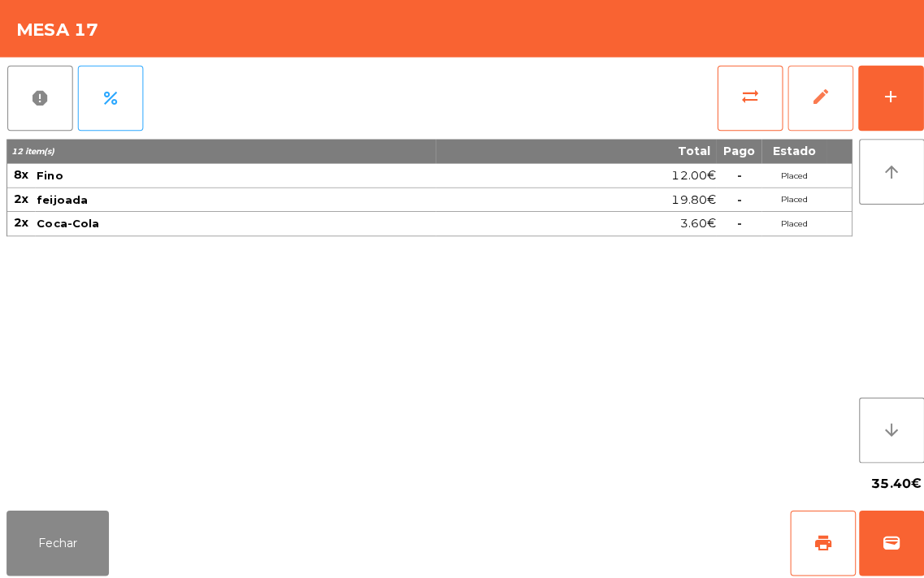
click at [820, 93] on span "edit" at bounding box center [813, 95] width 19 height 19
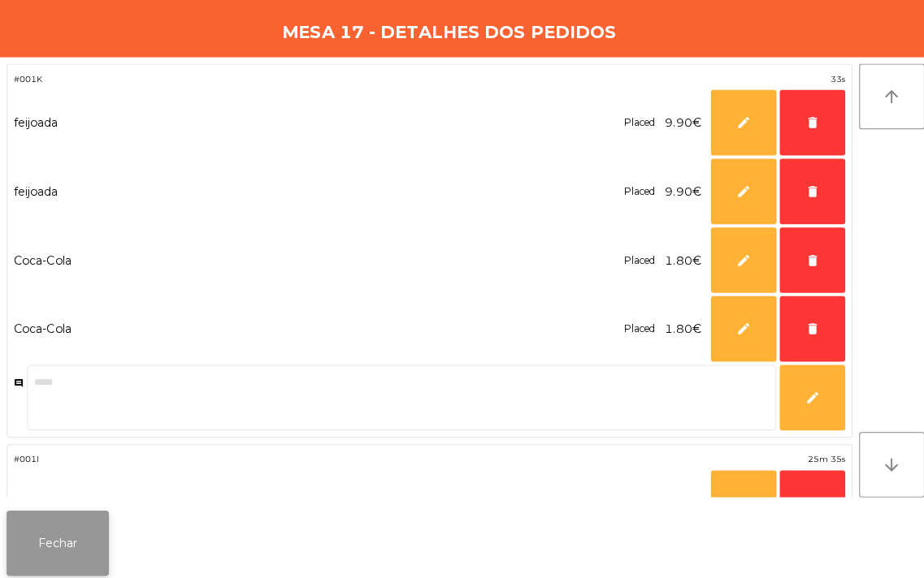
click at [41, 544] on button "Fechar" at bounding box center [57, 539] width 102 height 65
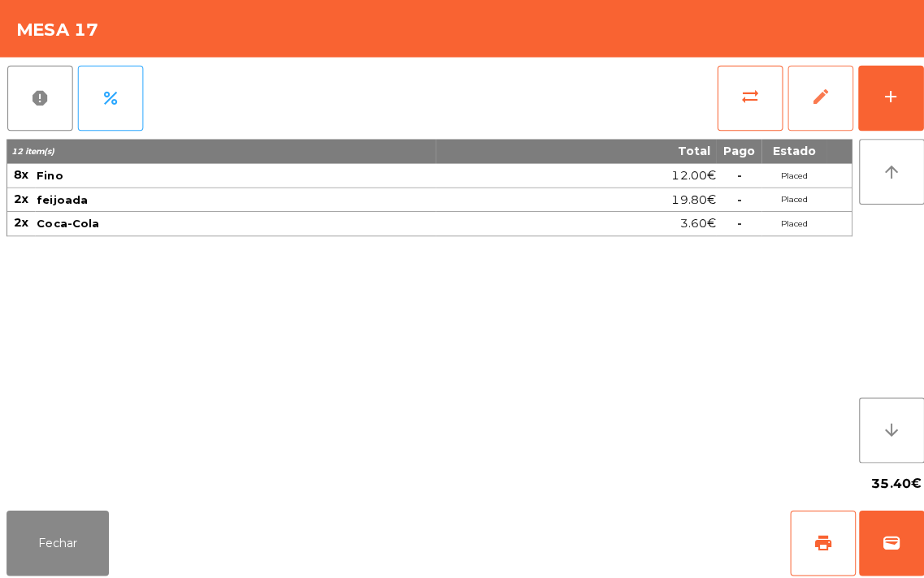
click at [798, 84] on button "edit" at bounding box center [813, 97] width 65 height 65
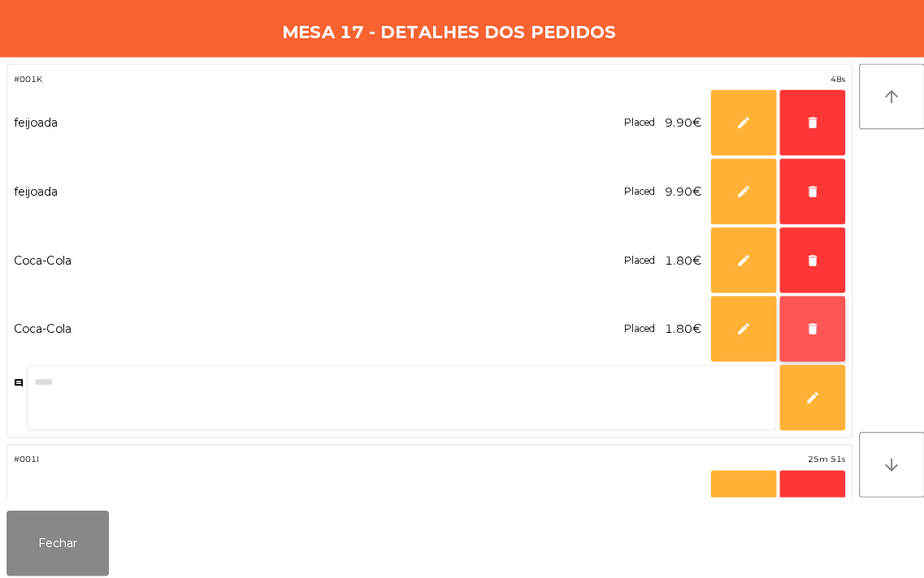
click at [806, 326] on span "delete" at bounding box center [805, 326] width 15 height 15
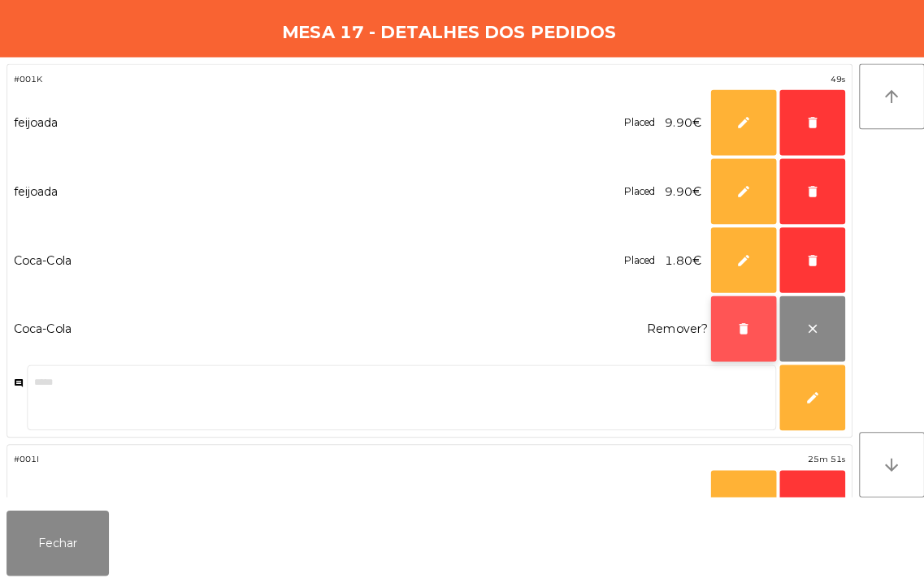
click at [712, 327] on button "delete" at bounding box center [737, 326] width 65 height 65
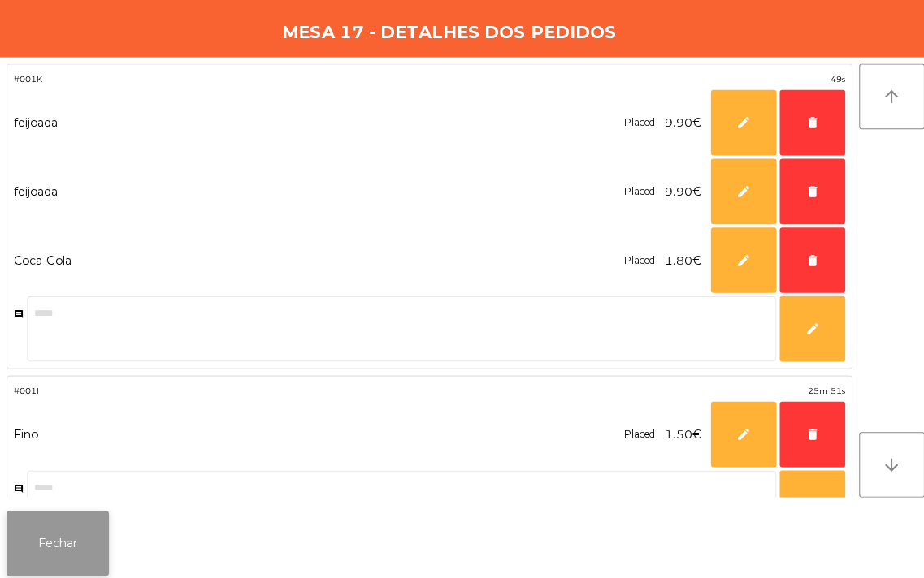
click at [50, 536] on button "Fechar" at bounding box center [57, 539] width 102 height 65
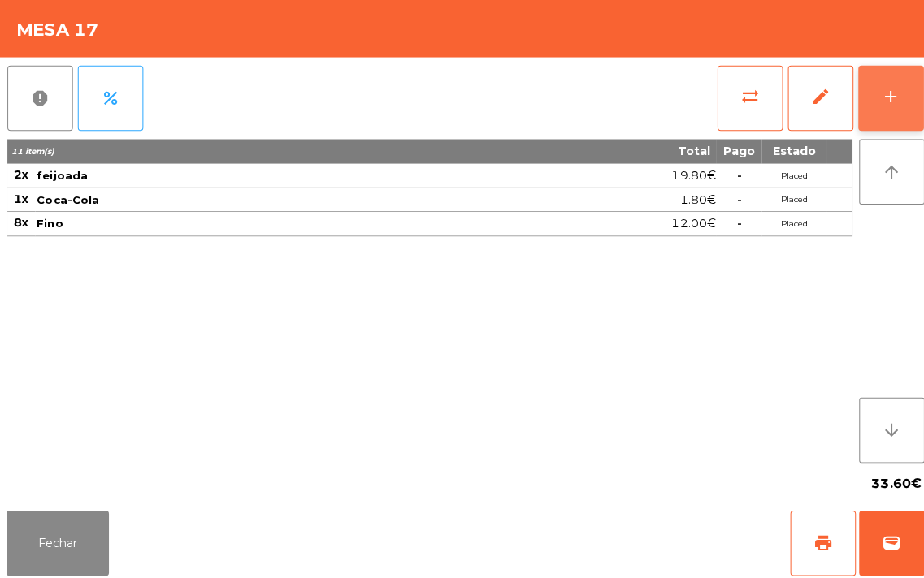
click at [897, 102] on button "add" at bounding box center [883, 97] width 65 height 65
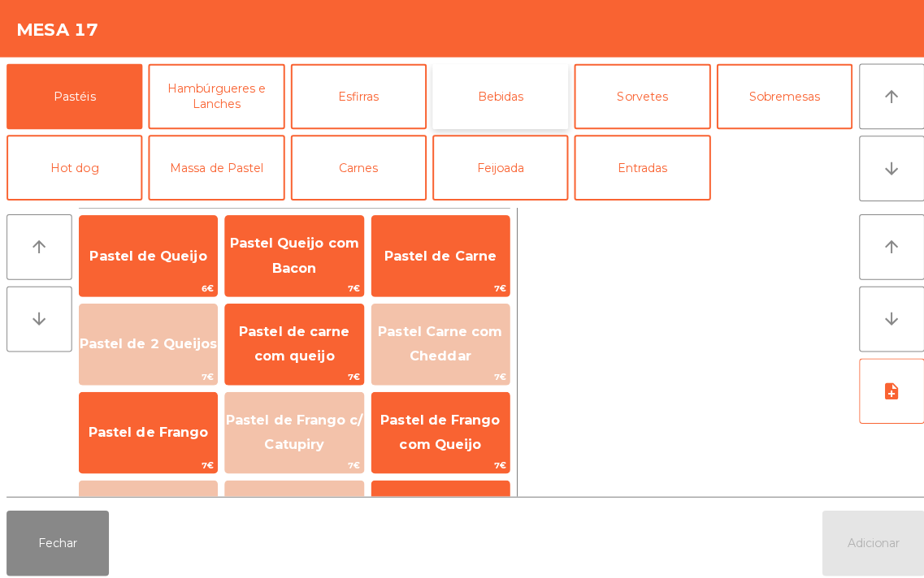
click at [492, 97] on button "Bebidas" at bounding box center [496, 95] width 135 height 65
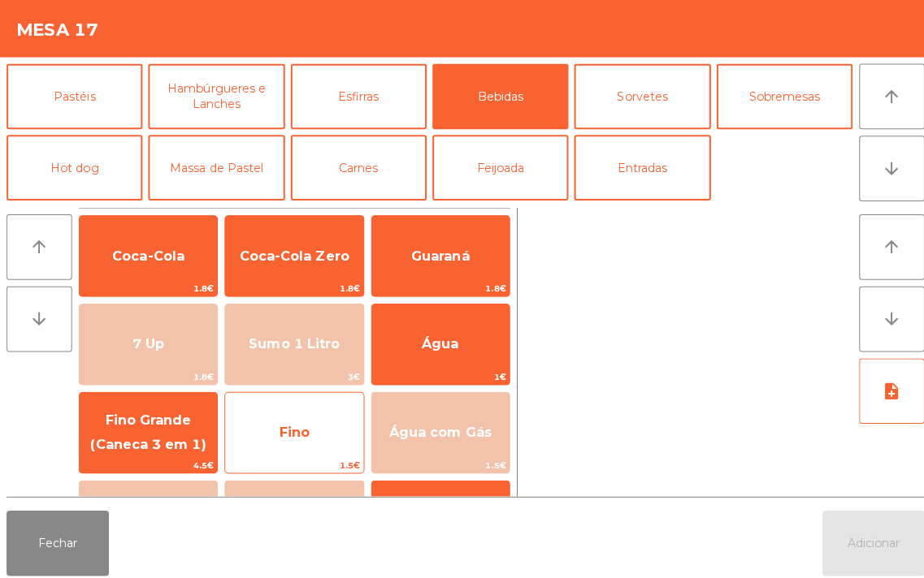
click at [302, 419] on span "Fino" at bounding box center [291, 430] width 136 height 44
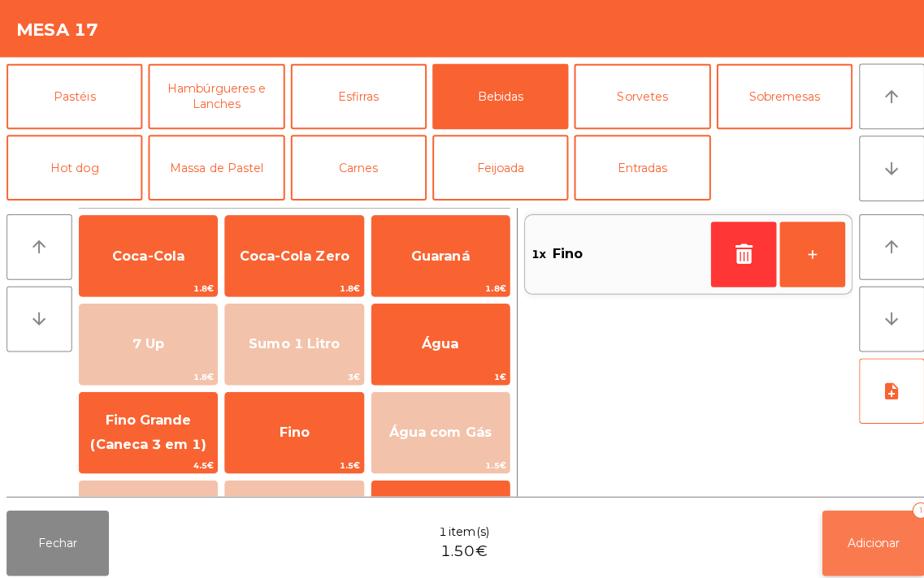
click at [872, 521] on button "Adicionar 1" at bounding box center [867, 539] width 102 height 65
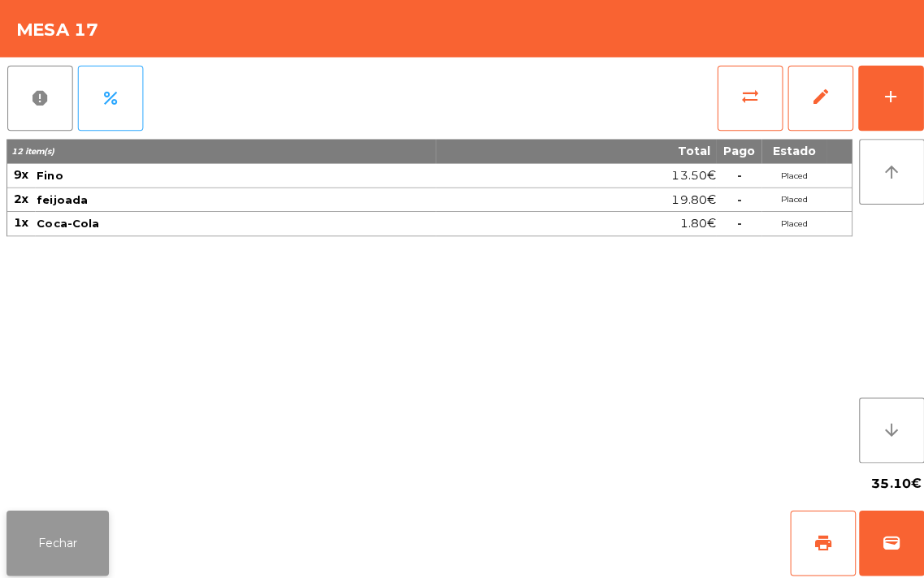
click at [41, 512] on button "Fechar" at bounding box center [57, 539] width 102 height 65
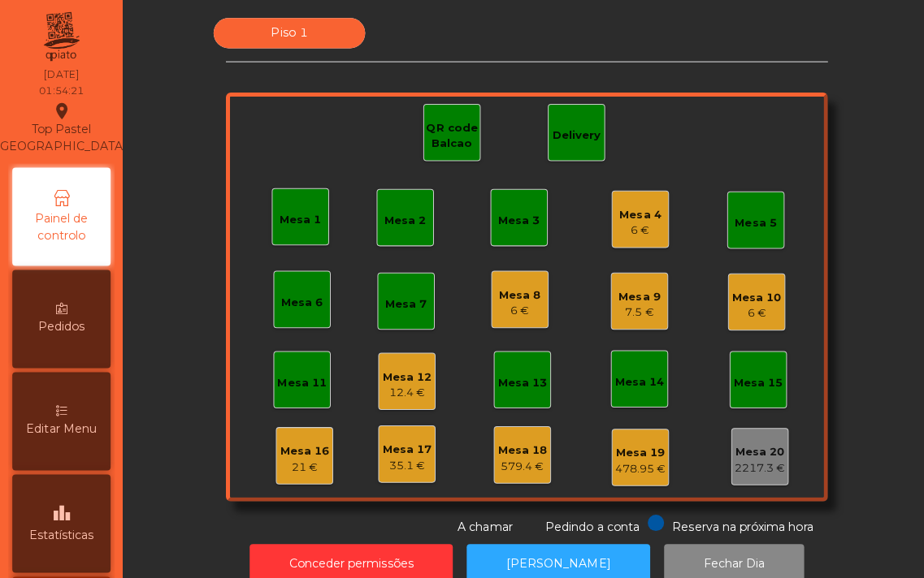
click at [274, 444] on div "Mesa 16 21 €" at bounding box center [302, 452] width 57 height 57
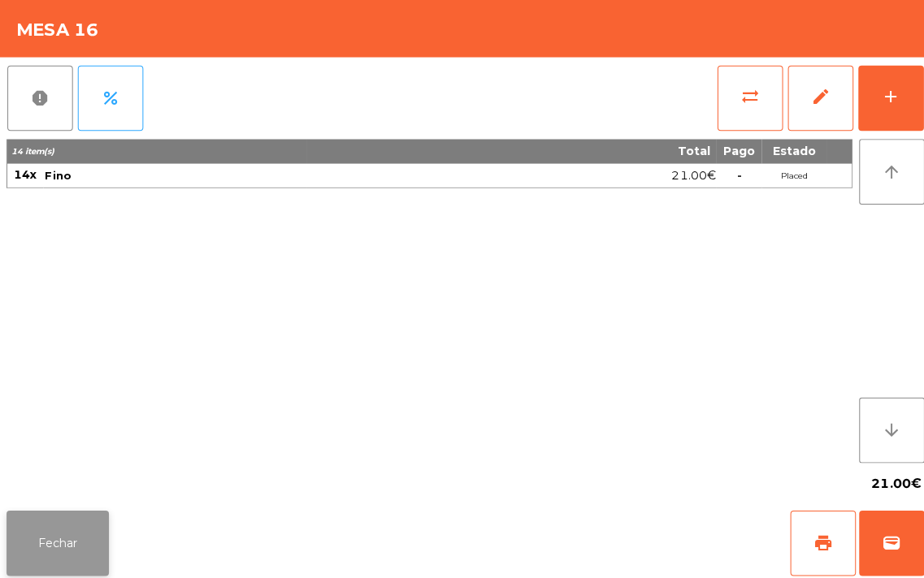
click at [32, 516] on button "Fechar" at bounding box center [57, 539] width 102 height 65
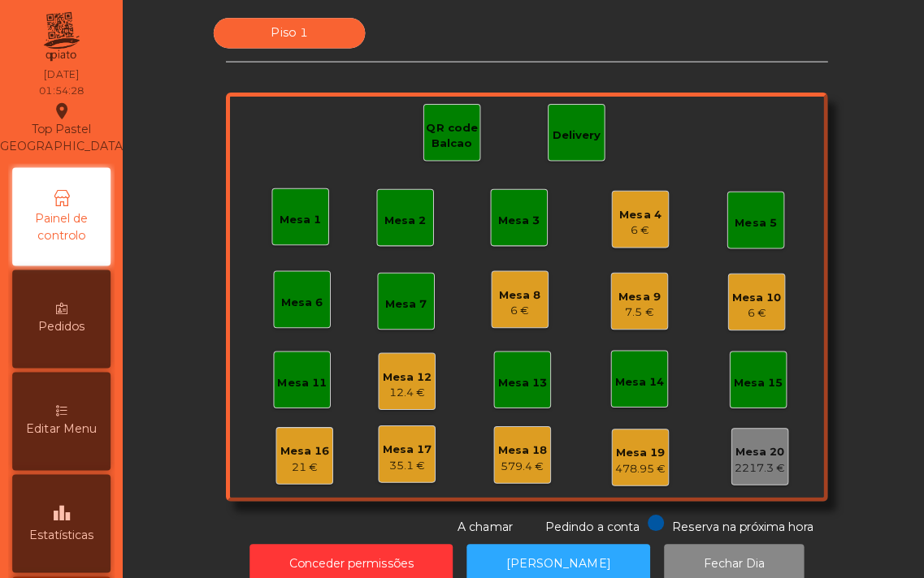
click at [307, 449] on div "Mesa 16" at bounding box center [302, 448] width 49 height 16
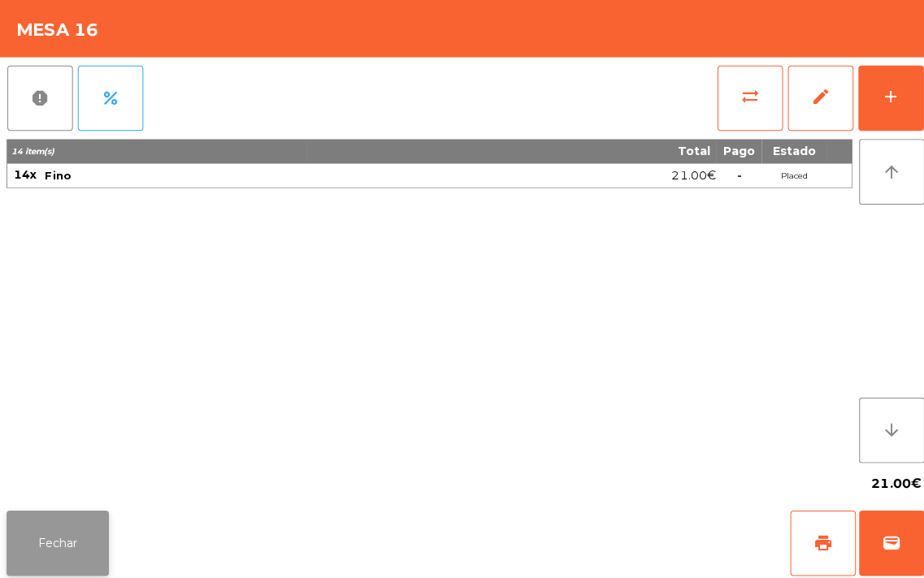
click at [37, 516] on button "Fechar" at bounding box center [57, 539] width 102 height 65
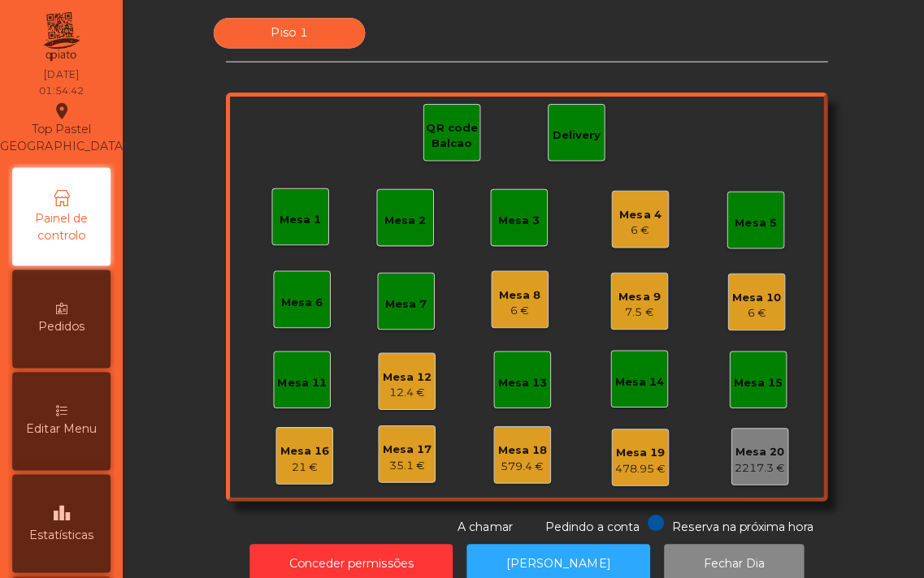
click at [306, 444] on div "Mesa 16" at bounding box center [302, 448] width 49 height 16
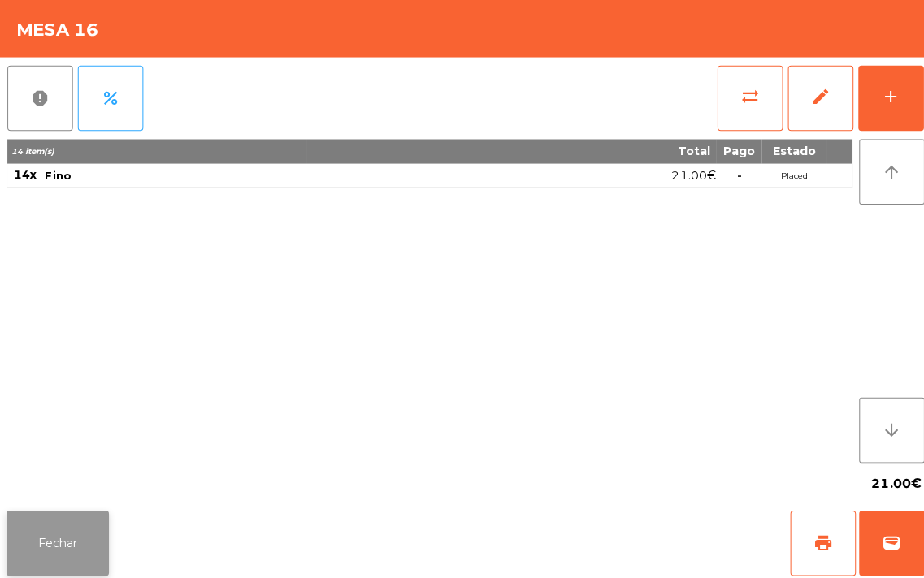
click at [62, 556] on button "Fechar" at bounding box center [57, 539] width 102 height 65
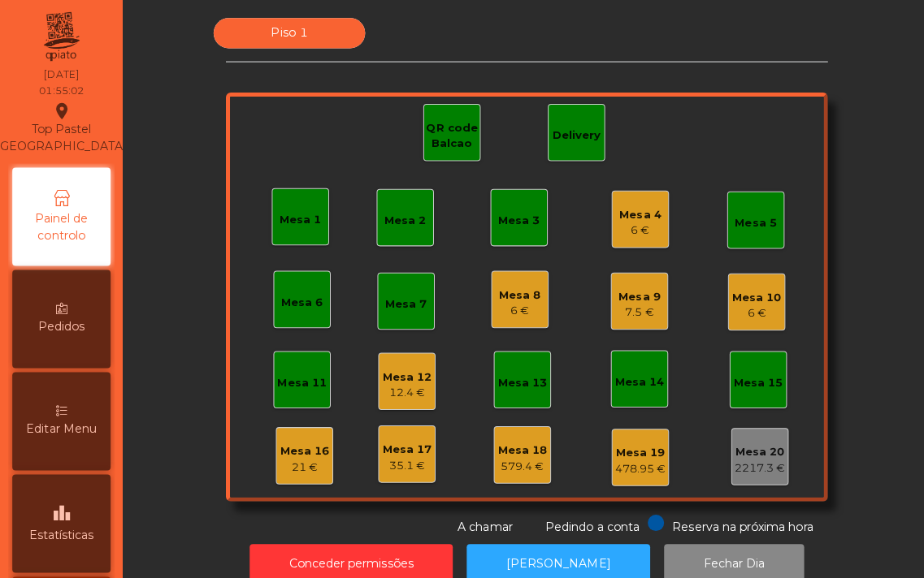
click at [301, 451] on div "Mesa 16" at bounding box center [302, 448] width 49 height 16
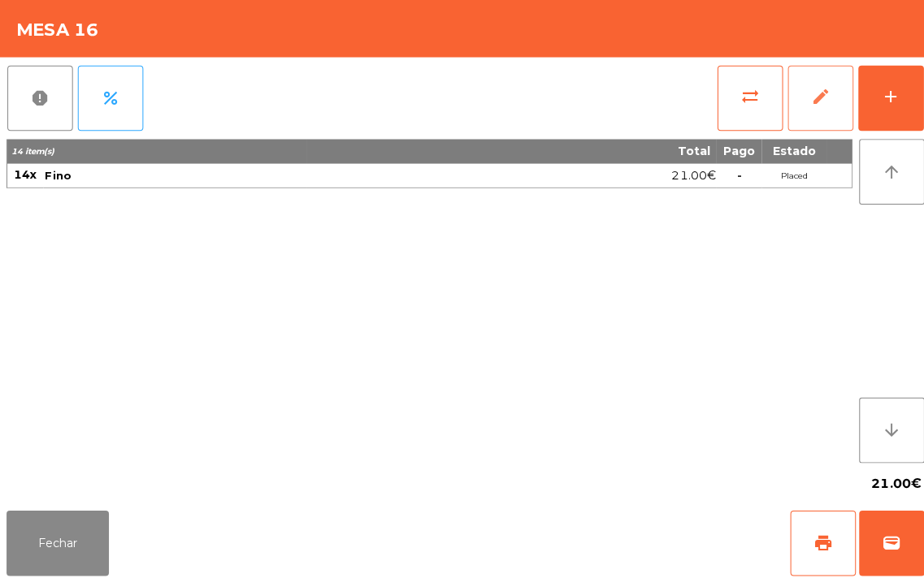
click at [818, 92] on span "edit" at bounding box center [813, 95] width 19 height 19
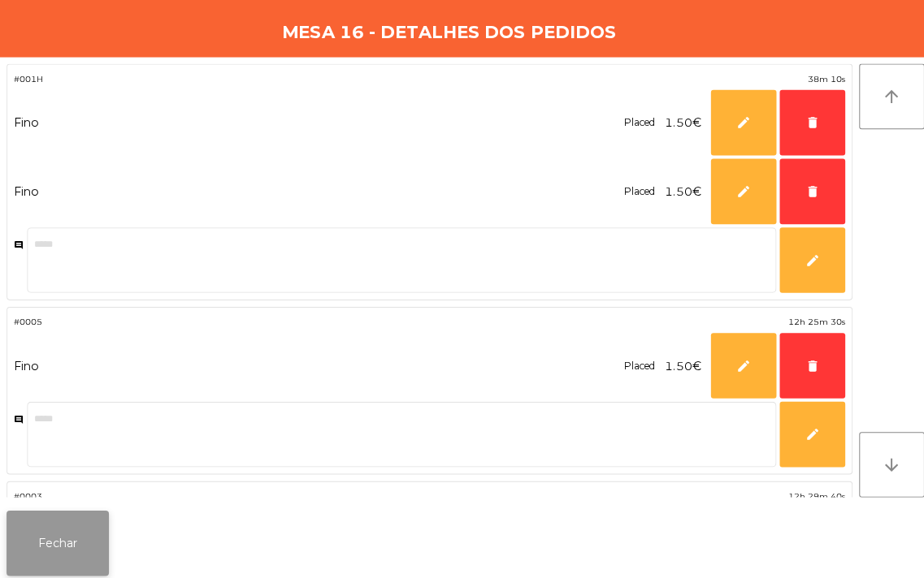
click at [59, 536] on button "Fechar" at bounding box center [57, 539] width 102 height 65
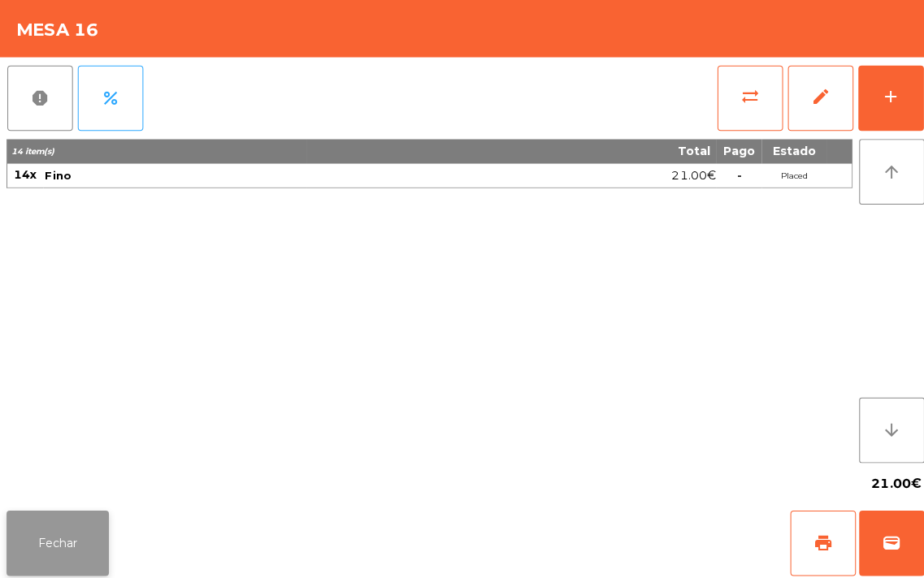
click at [49, 558] on button "Fechar" at bounding box center [57, 539] width 102 height 65
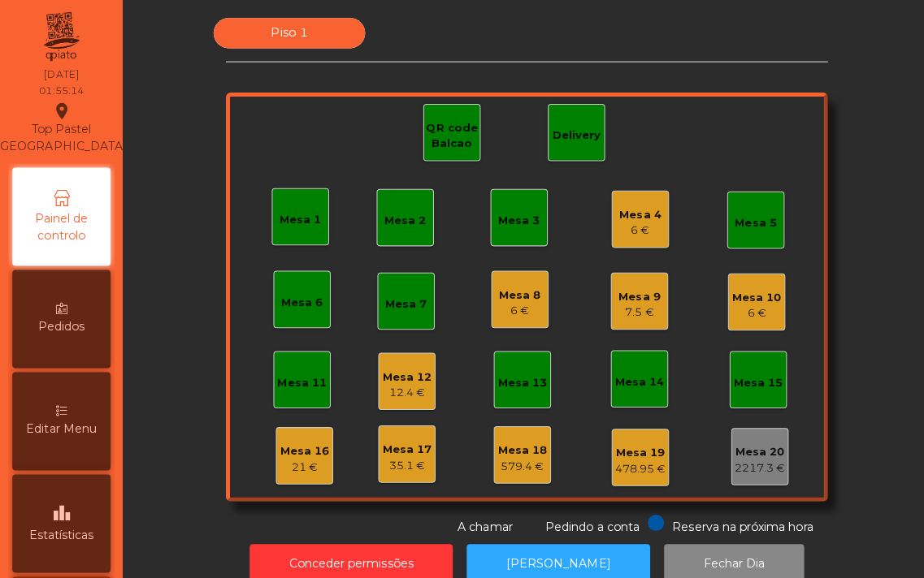
click at [516, 214] on div "Mesa 3" at bounding box center [515, 219] width 41 height 16
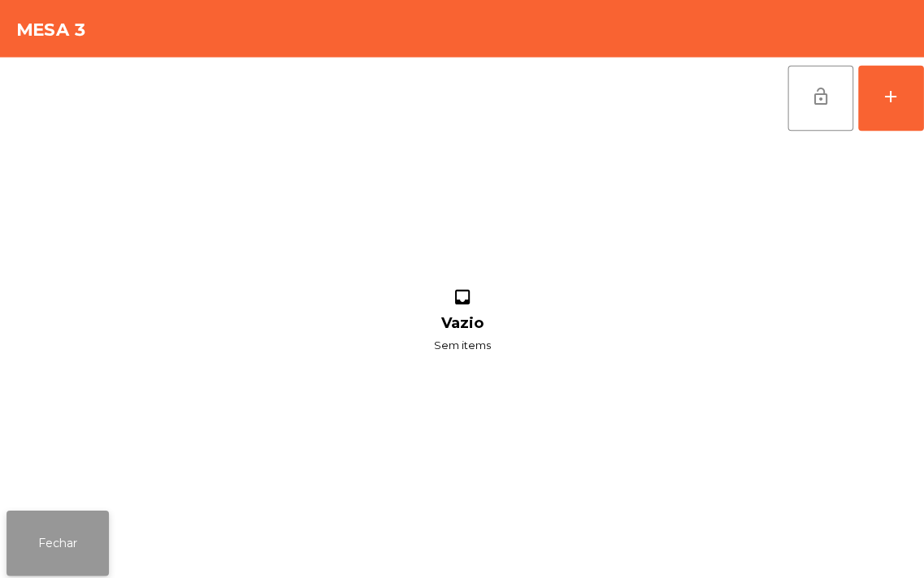
click at [65, 544] on button "Fechar" at bounding box center [57, 539] width 102 height 65
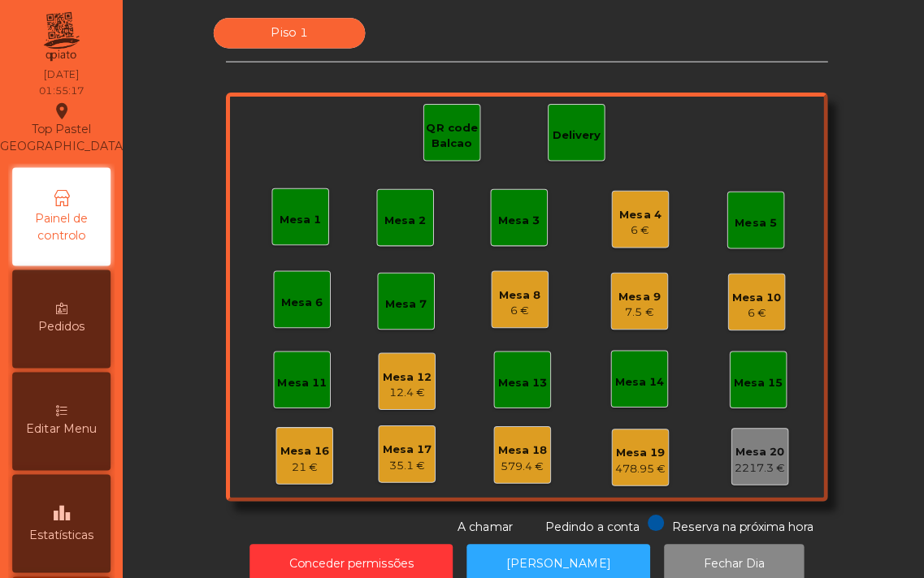
click at [294, 445] on div "Mesa 16" at bounding box center [302, 448] width 49 height 16
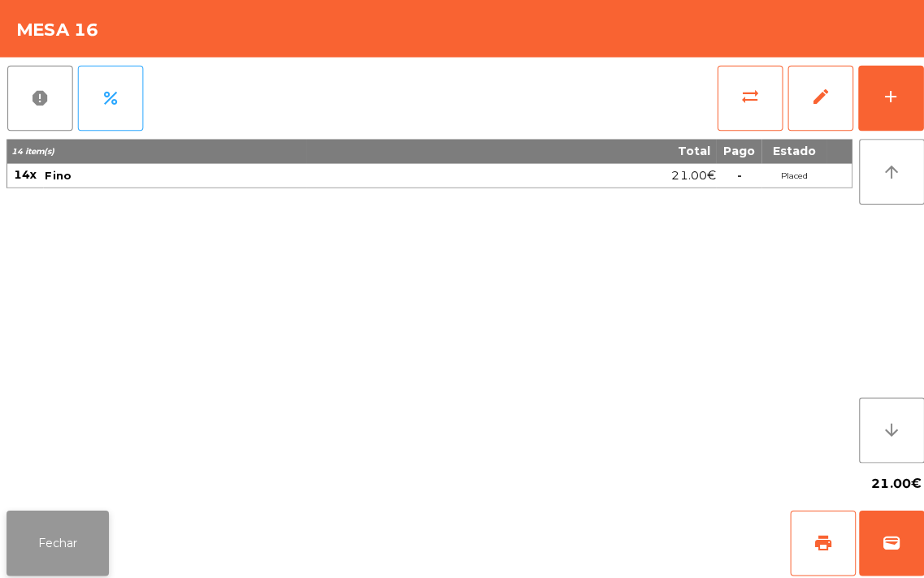
click at [42, 549] on button "Fechar" at bounding box center [57, 539] width 102 height 65
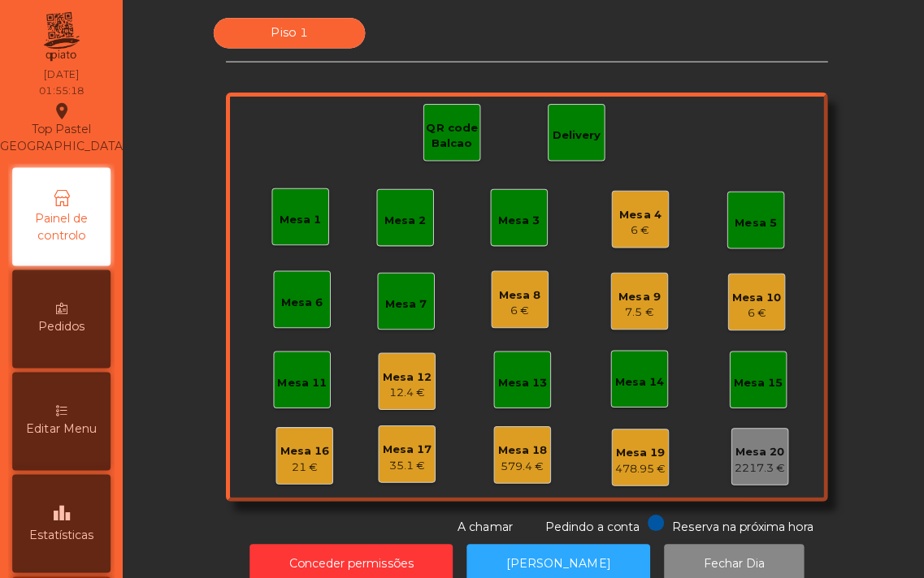
click at [291, 456] on div "21 €" at bounding box center [302, 464] width 49 height 16
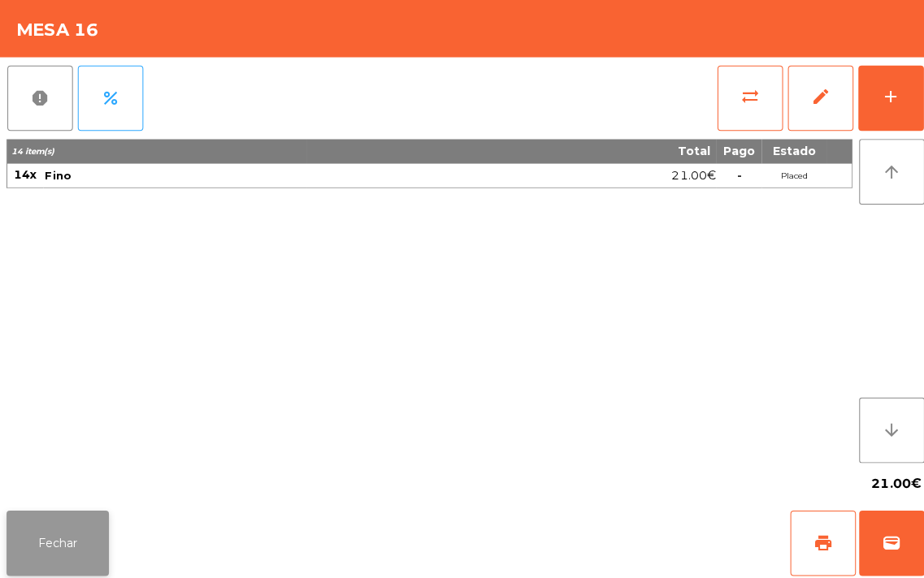
click at [66, 569] on button "Fechar" at bounding box center [57, 539] width 102 height 65
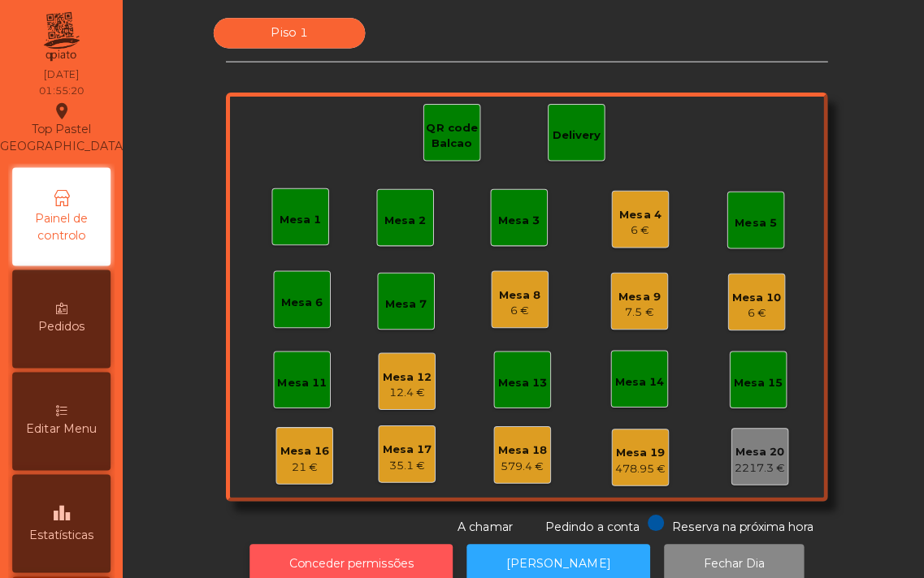
click at [351, 555] on button "Conceder permissões" at bounding box center [348, 560] width 201 height 40
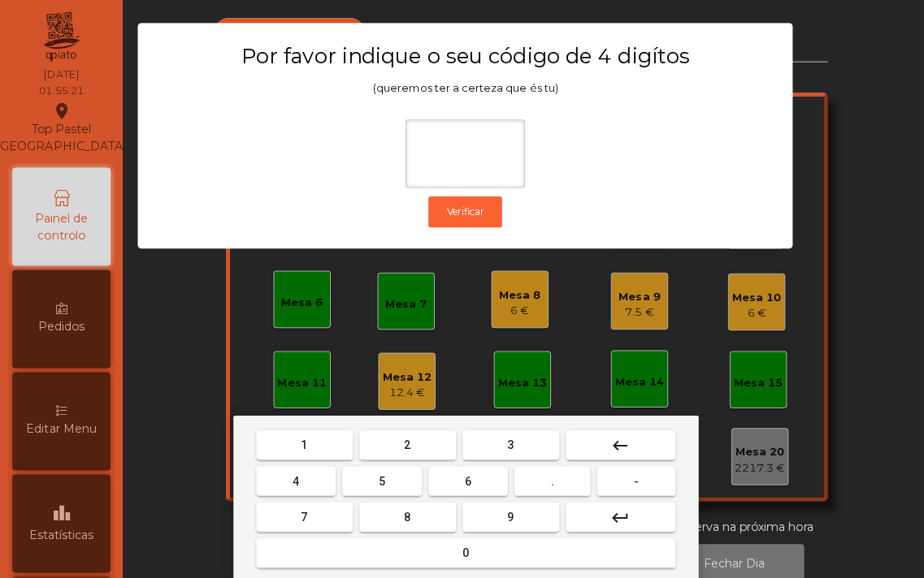
click at [301, 435] on span "1" at bounding box center [302, 441] width 6 height 13
click at [426, 553] on button "0" at bounding box center [462, 548] width 416 height 29
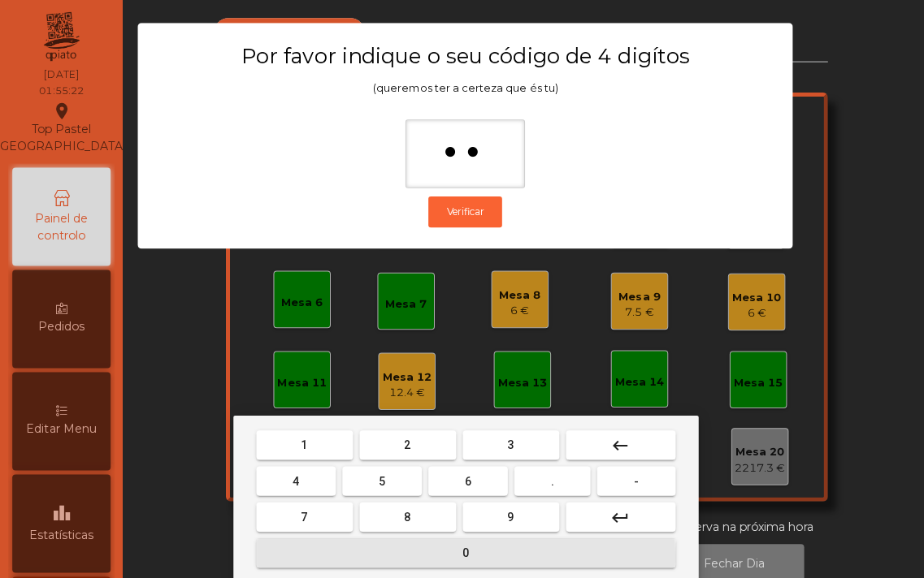
click at [299, 443] on span "1" at bounding box center [302, 441] width 6 height 13
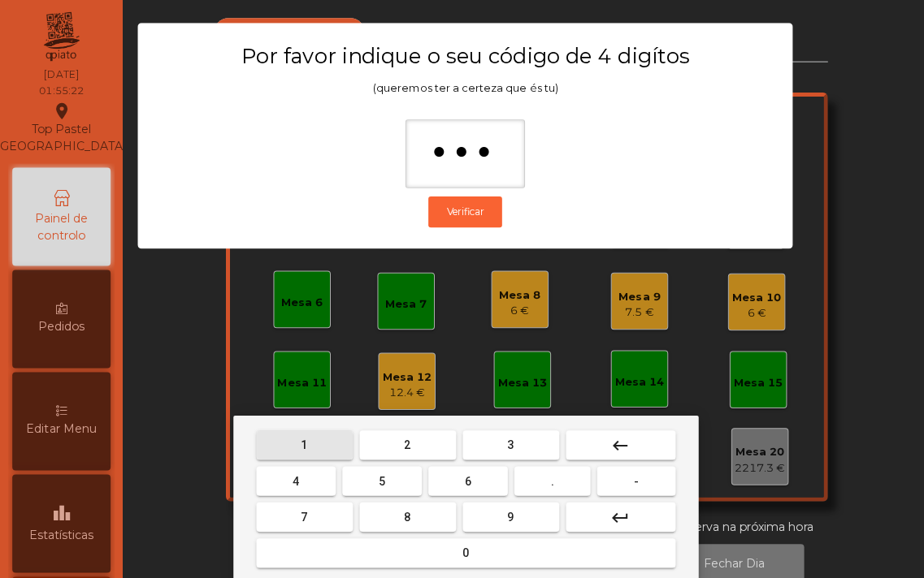
click at [408, 551] on button "0" at bounding box center [462, 548] width 416 height 29
type input "****"
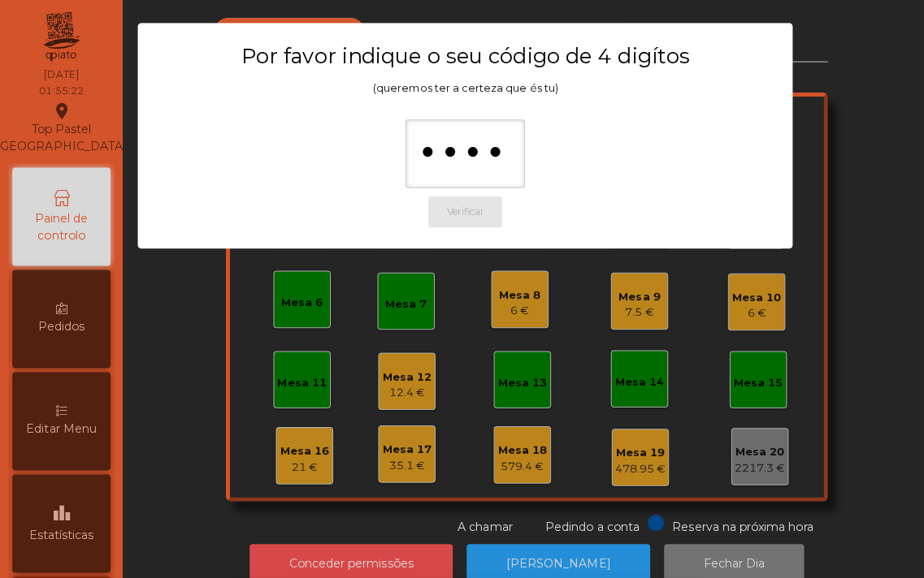
scroll to position [15, 0]
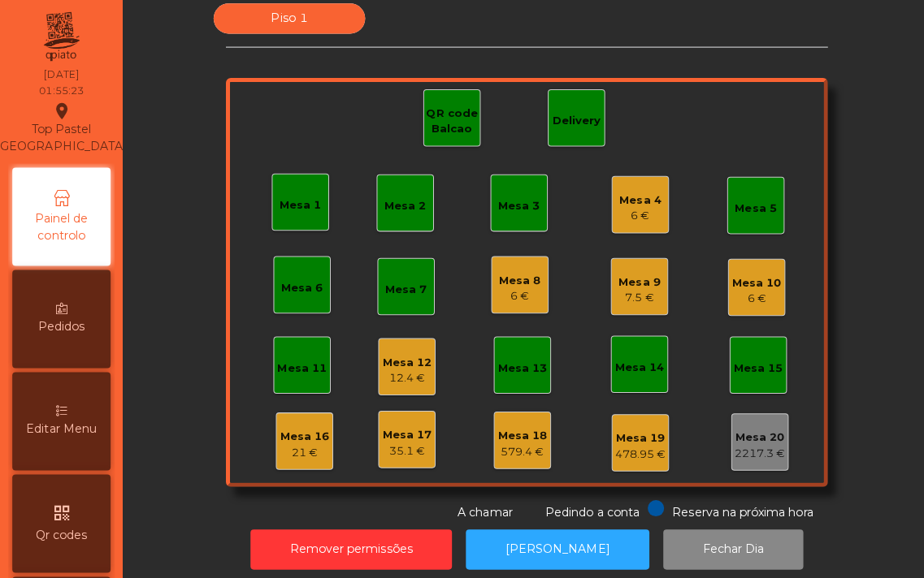
click at [299, 435] on div "Mesa 16" at bounding box center [302, 434] width 49 height 16
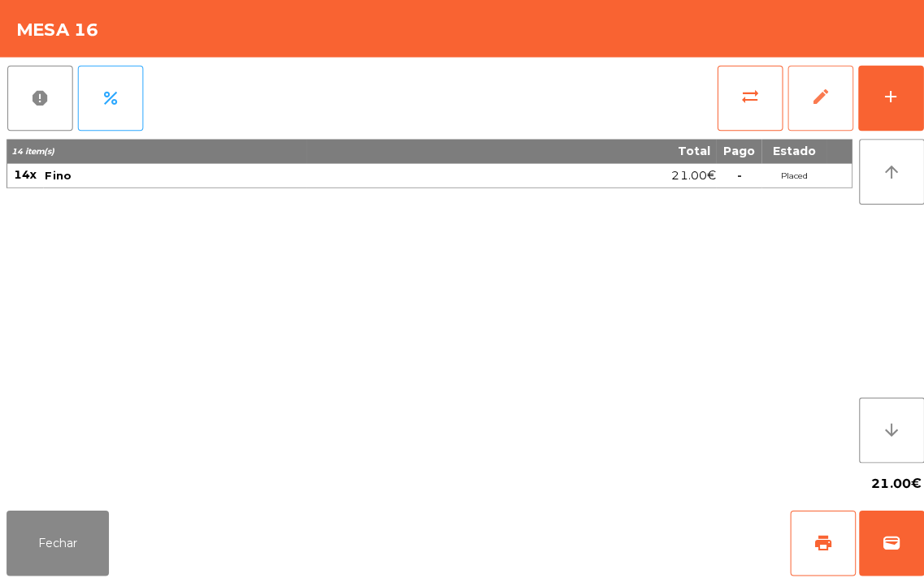
click at [784, 97] on button "edit" at bounding box center [813, 97] width 65 height 65
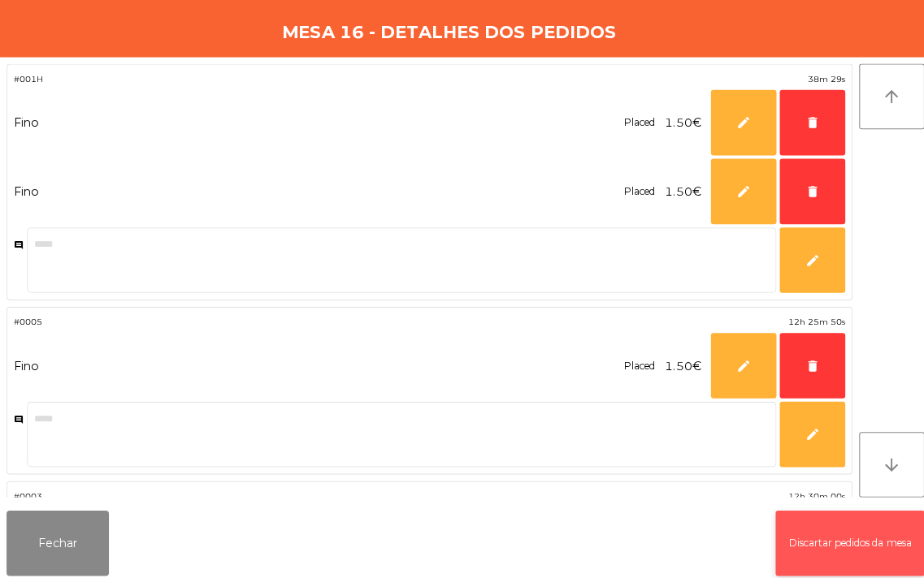
click at [834, 510] on button "Discartar pedidos da mesa" at bounding box center [843, 539] width 148 height 65
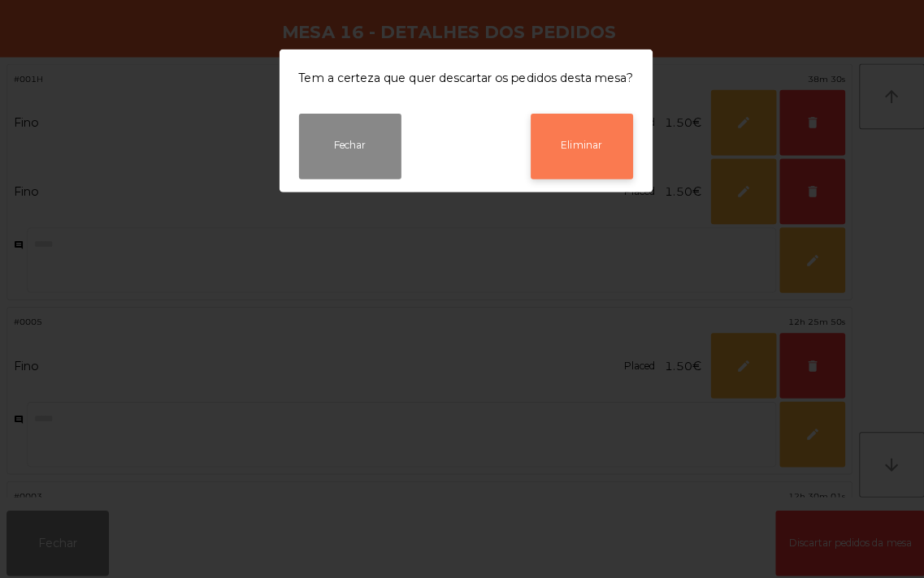
click at [583, 136] on button "Eliminar" at bounding box center [577, 145] width 102 height 65
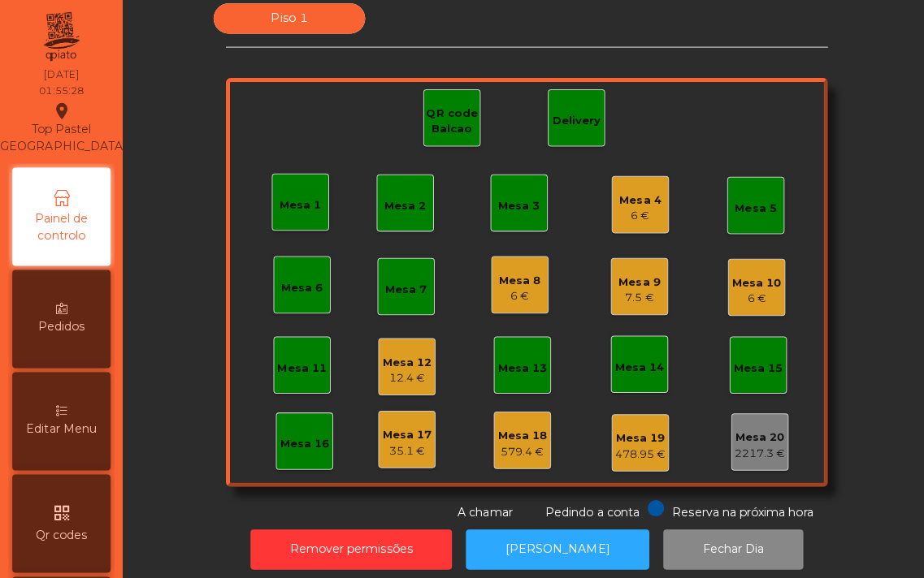
click at [305, 435] on div "Mesa 16" at bounding box center [302, 441] width 49 height 16
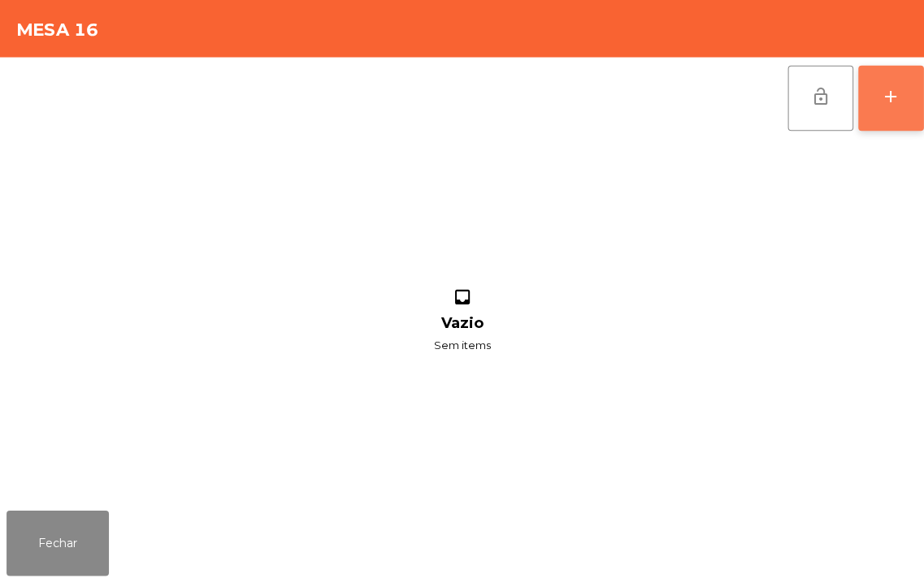
click at [874, 92] on div "add" at bounding box center [883, 95] width 19 height 19
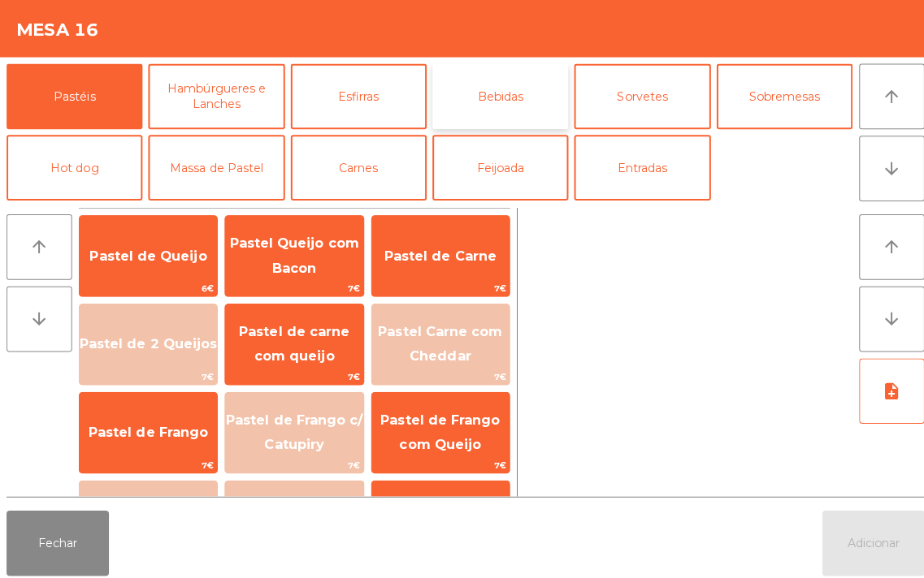
click at [491, 90] on button "Bebidas" at bounding box center [496, 95] width 135 height 65
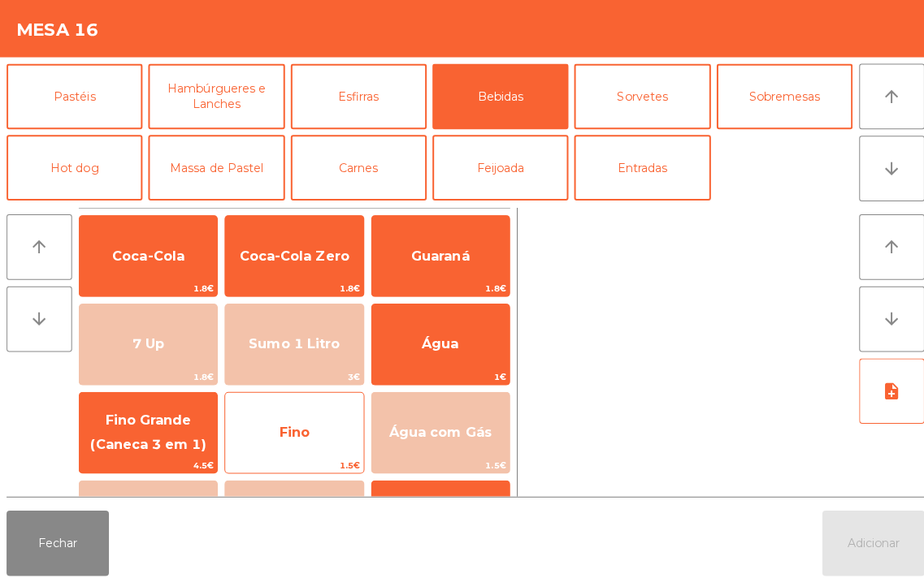
click at [287, 437] on span "Fino" at bounding box center [291, 430] width 136 height 44
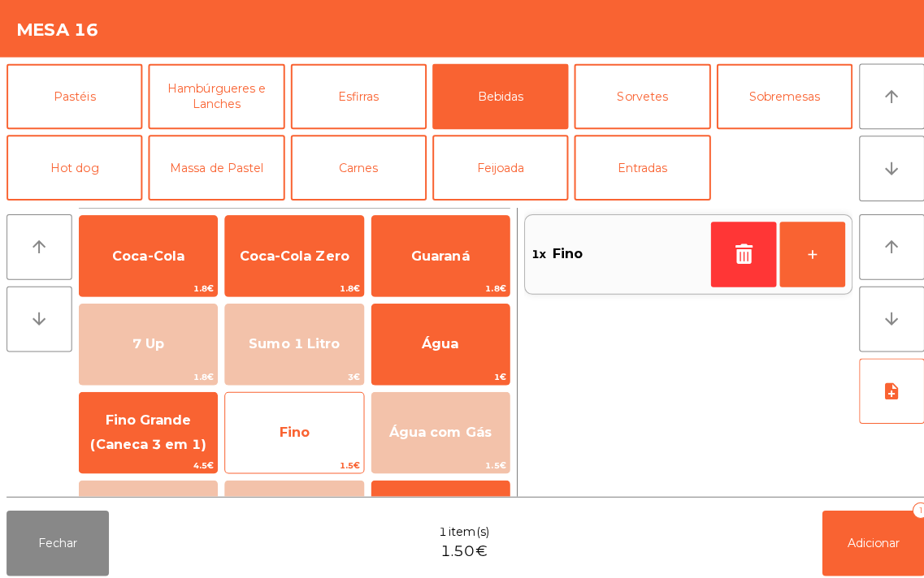
click at [283, 433] on span "Fino" at bounding box center [292, 429] width 30 height 15
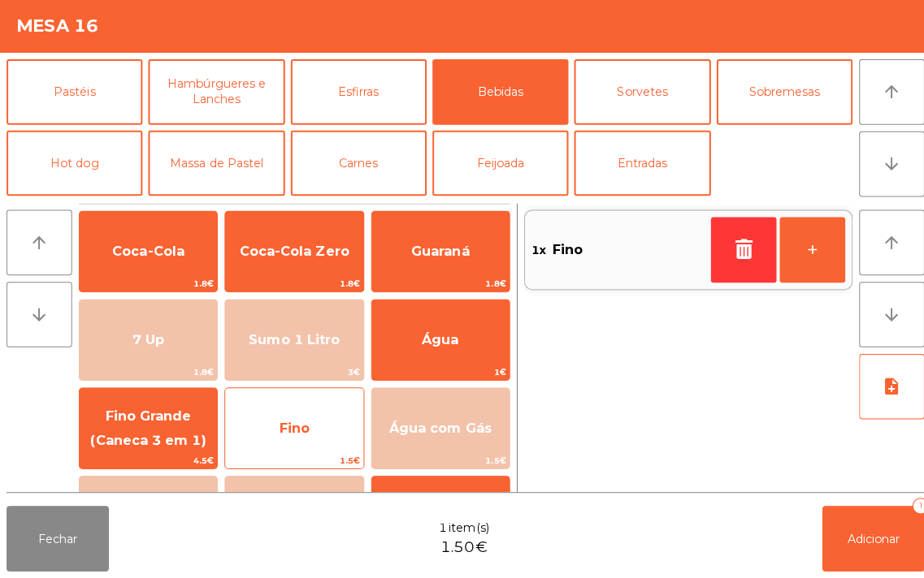
click at [289, 431] on span "Fino" at bounding box center [292, 429] width 30 height 15
click at [303, 429] on span "Fino" at bounding box center [292, 429] width 30 height 15
click at [305, 429] on span "Fino" at bounding box center [292, 429] width 30 height 15
click at [297, 431] on span "Fino" at bounding box center [292, 429] width 30 height 15
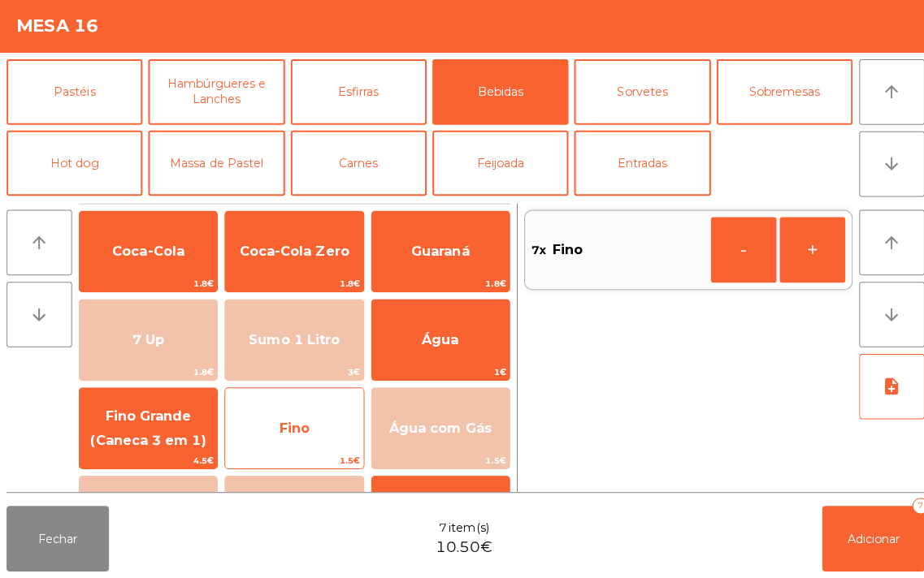
click at [297, 431] on span "Fino" at bounding box center [292, 429] width 30 height 15
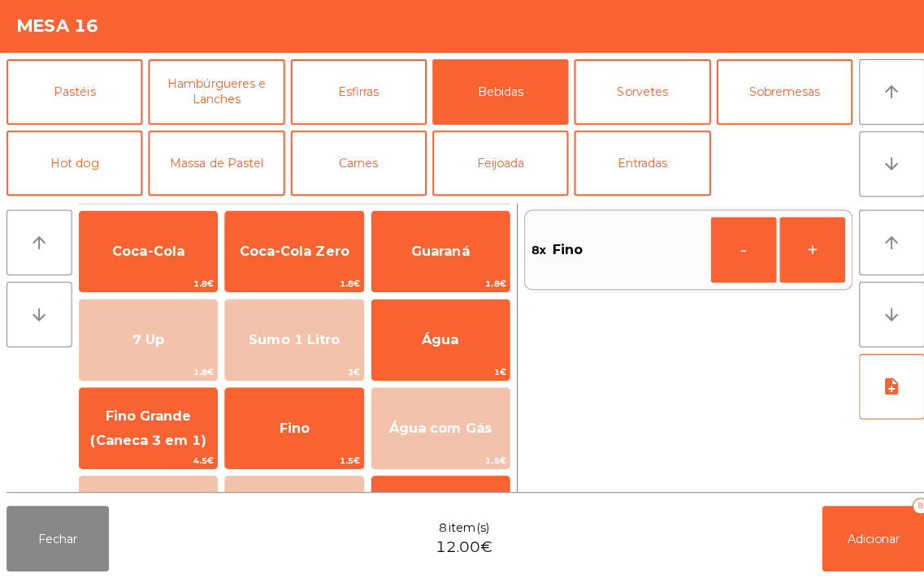
click at [653, 391] on div "8x Fino - +" at bounding box center [683, 349] width 326 height 287
click at [76, 521] on button "Fechar" at bounding box center [57, 539] width 102 height 65
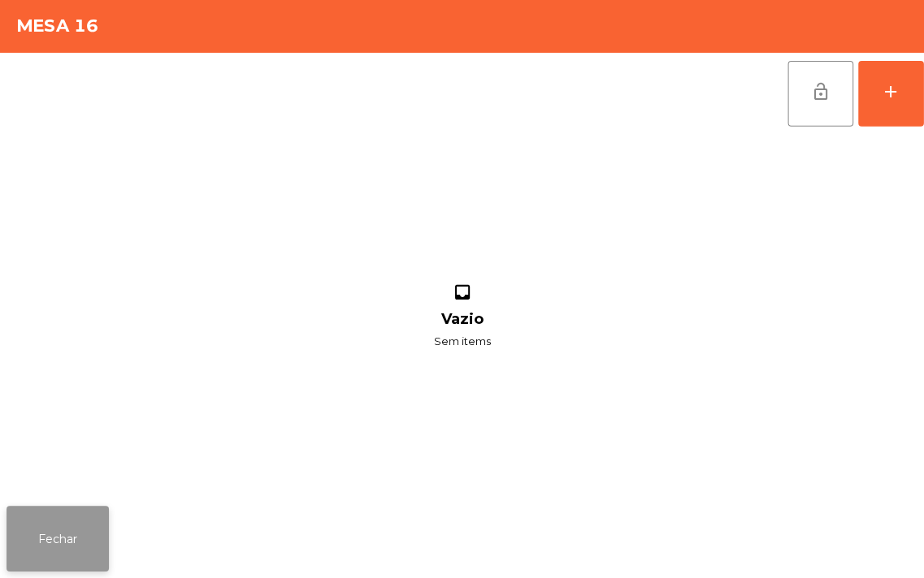
click at [57, 563] on button "Fechar" at bounding box center [57, 539] width 102 height 65
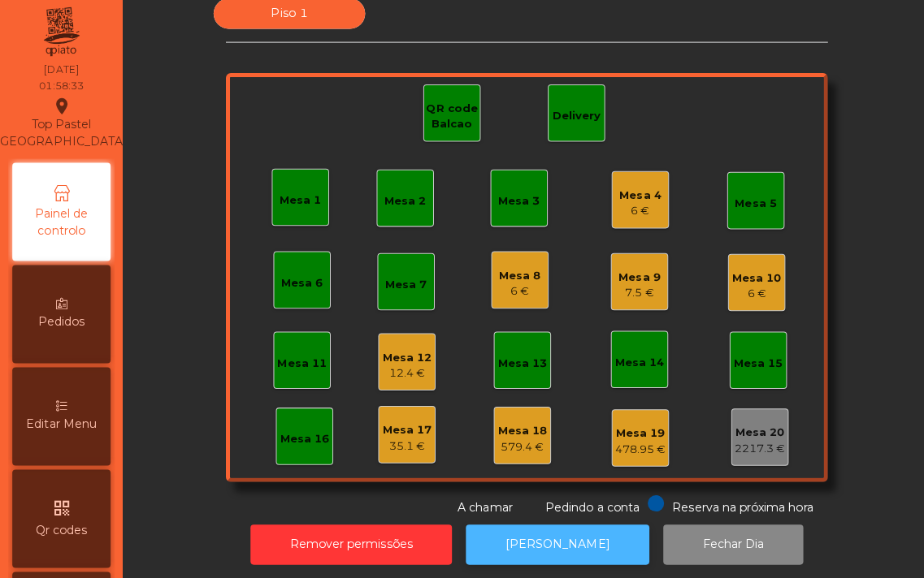
click at [550, 549] on button "[PERSON_NAME]" at bounding box center [553, 546] width 182 height 40
